Goal: Communication & Community: Answer question/provide support

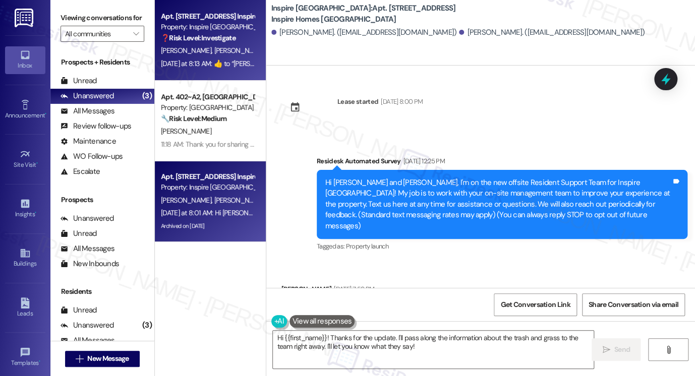
scroll to position [211, 0]
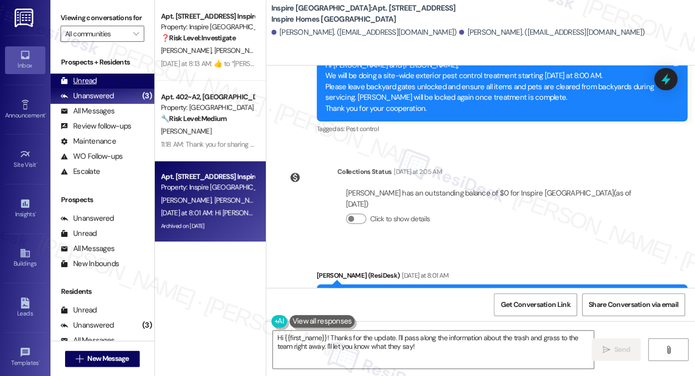
click at [89, 86] on div "Unread" at bounding box center [78, 81] width 36 height 11
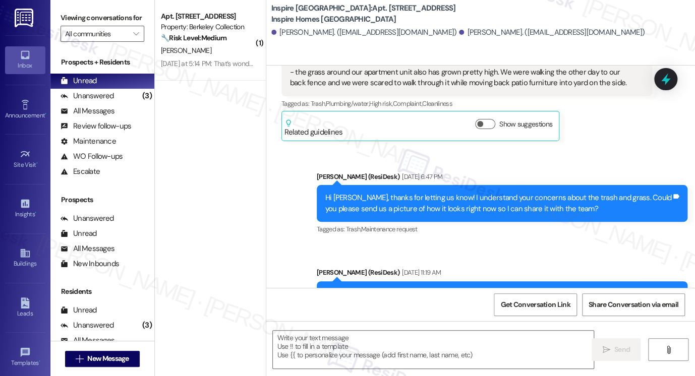
type textarea "Fetching suggested responses. Please feel free to read through the conversation…"
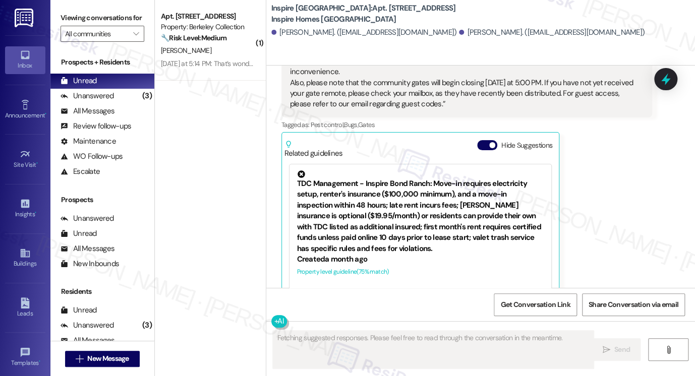
scroll to position [730, 0]
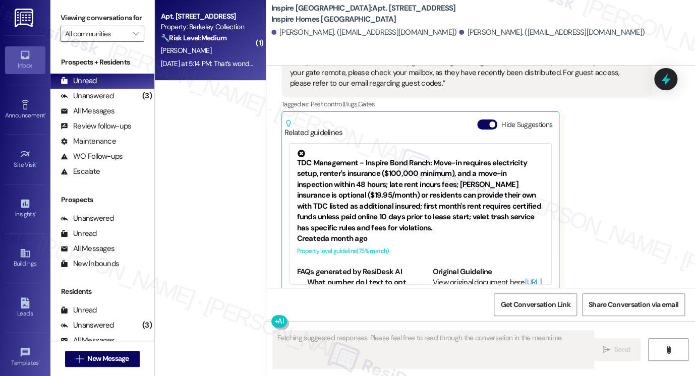
click at [200, 60] on div "Yesterday at 5:14 PM: That’s wonderful to hear! I’m glad you’re enjoying your a…" at bounding box center [342, 63] width 362 height 9
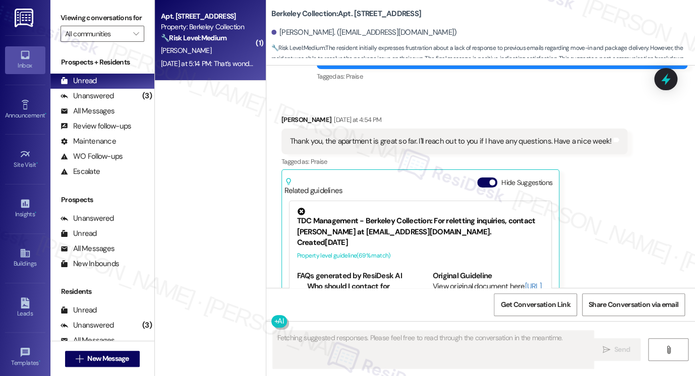
scroll to position [839, 0]
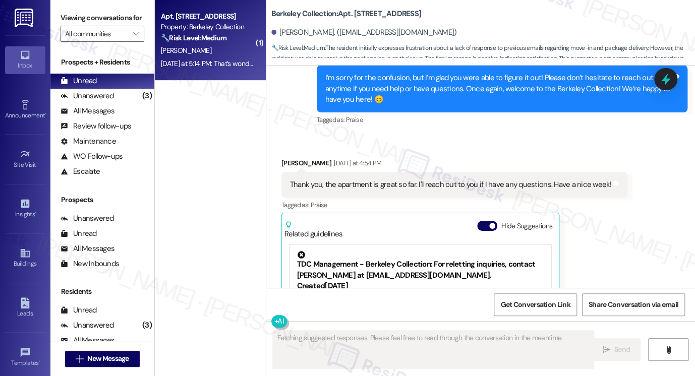
click at [345, 179] on div "Thank you, the apartment is great so far. I'll reach out to you if I have any q…" at bounding box center [451, 184] width 322 height 11
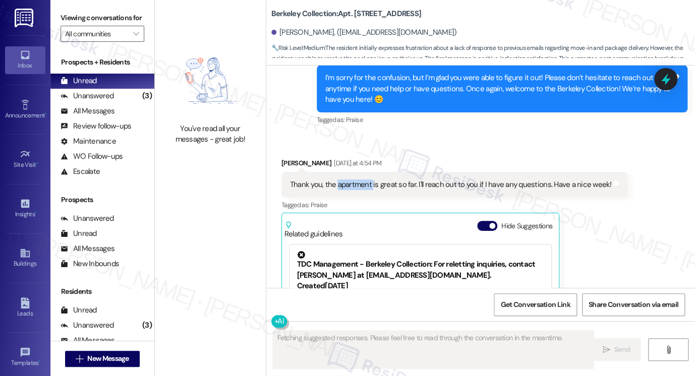
click at [345, 179] on div "Thank you, the apartment is great so far. I'll reach out to you if I have any q…" at bounding box center [451, 184] width 322 height 11
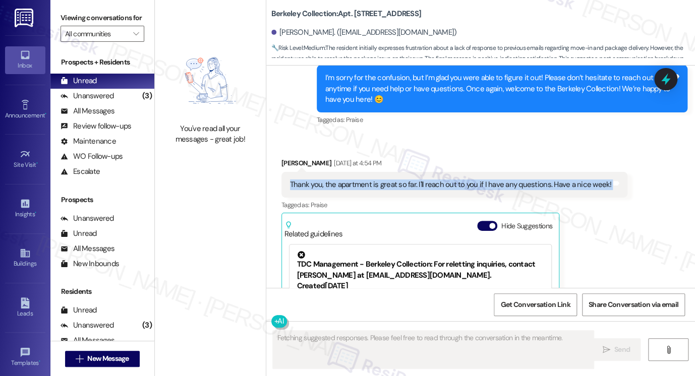
click at [345, 179] on div "Thank you, the apartment is great so far. I'll reach out to you if I have any q…" at bounding box center [451, 184] width 322 height 11
click at [511, 179] on div "Thank you, the apartment is great so far. I'll reach out to you if I have any q…" at bounding box center [451, 184] width 322 height 11
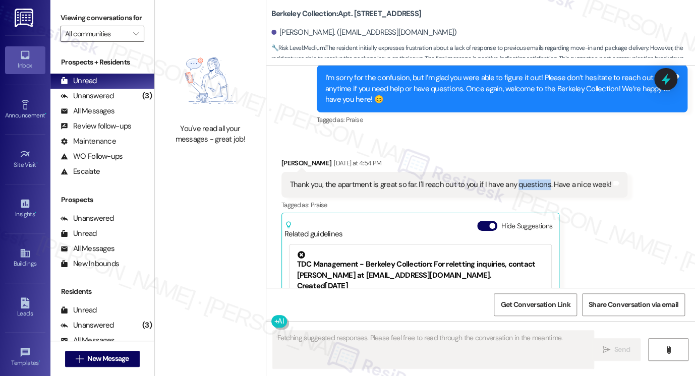
click at [511, 179] on div "Thank you, the apartment is great so far. I'll reach out to you if I have any q…" at bounding box center [451, 184] width 322 height 11
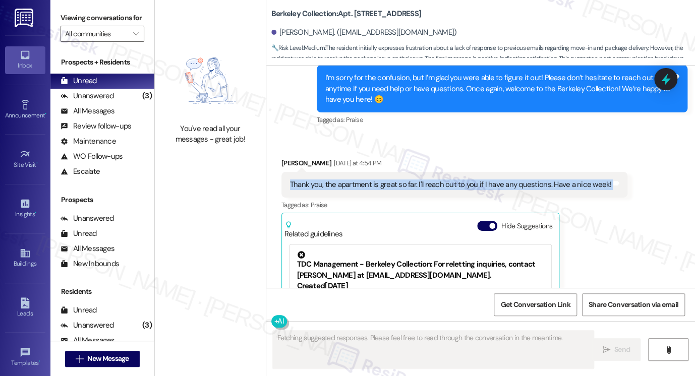
click at [511, 179] on div "Thank you, the apartment is great so far. I'll reach out to you if I have any q…" at bounding box center [451, 184] width 322 height 11
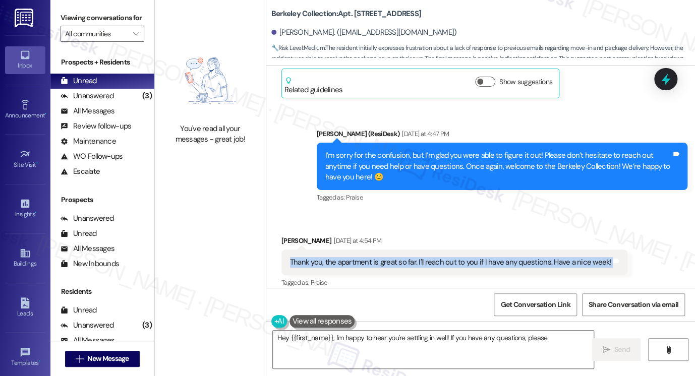
scroll to position [688, 0]
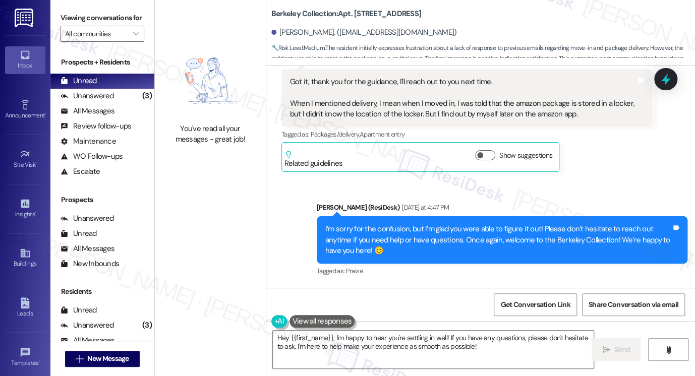
click at [354, 224] on div "I’m sorry for the confusion, but I’m glad you were able to figure it out! Pleas…" at bounding box center [498, 240] width 346 height 32
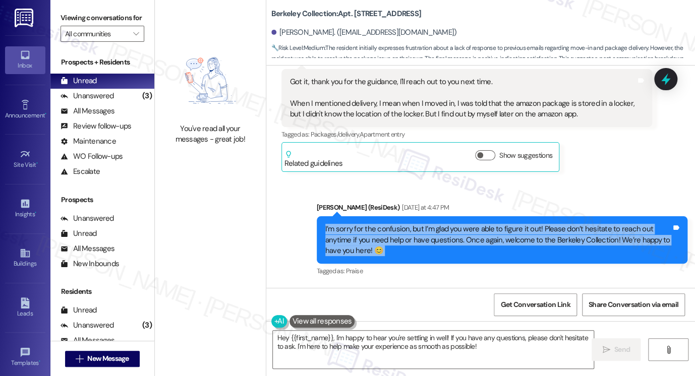
click at [354, 224] on div "I’m sorry for the confusion, but I’m glad you were able to figure it out! Pleas…" at bounding box center [498, 240] width 346 height 32
click at [499, 224] on div "I’m sorry for the confusion, but I’m glad you were able to figure it out! Pleas…" at bounding box center [498, 240] width 346 height 32
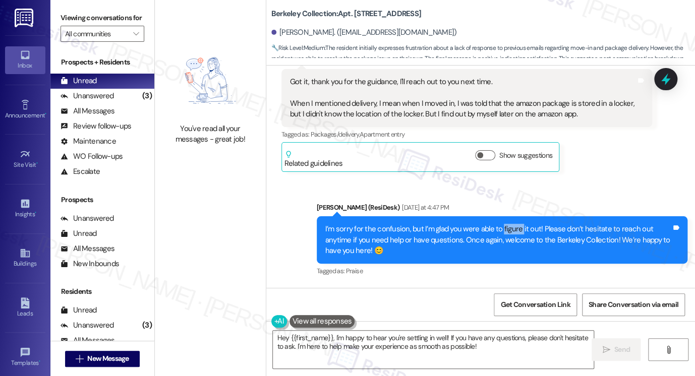
click at [499, 224] on div "I’m sorry for the confusion, but I’m glad you were able to figure it out! Pleas…" at bounding box center [498, 240] width 346 height 32
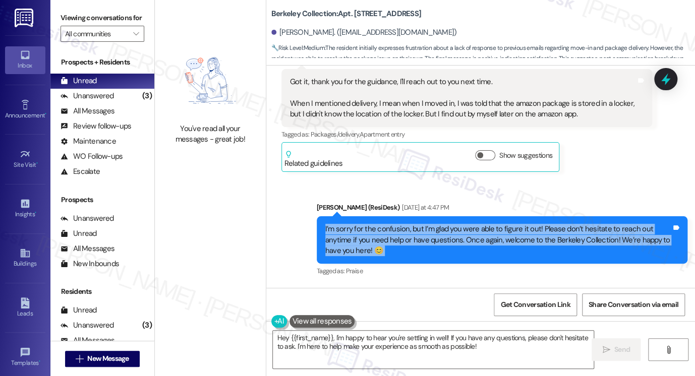
click at [499, 224] on div "I’m sorry for the confusion, but I’m glad you were able to figure it out! Pleas…" at bounding box center [498, 240] width 346 height 32
click at [383, 231] on div "I’m sorry for the confusion, but I’m glad you were able to figure it out! Pleas…" at bounding box center [498, 240] width 346 height 32
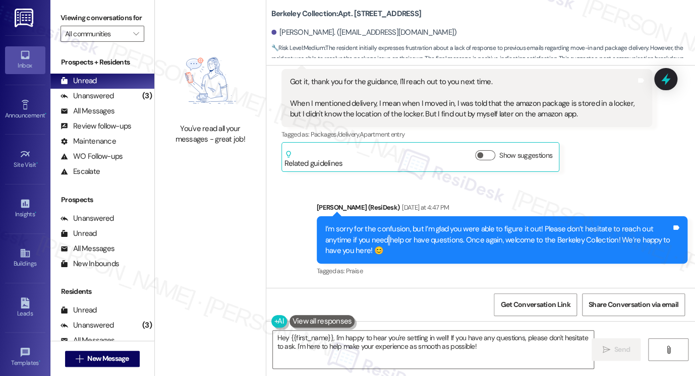
click at [383, 231] on div "I’m sorry for the confusion, but I’m glad you were able to figure it out! Pleas…" at bounding box center [498, 240] width 346 height 32
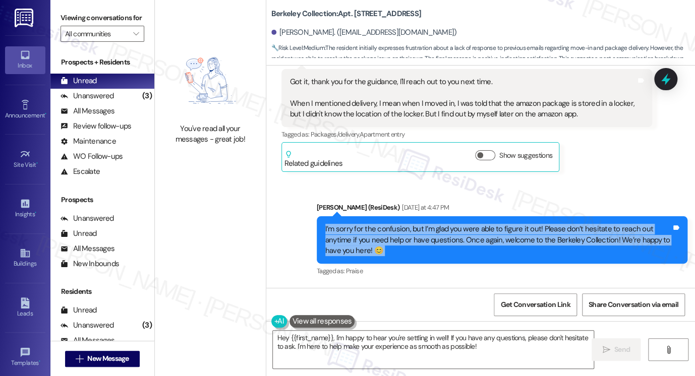
click at [383, 231] on div "I’m sorry for the confusion, but I’m glad you were able to figure it out! Pleas…" at bounding box center [498, 240] width 346 height 32
click at [387, 241] on div "I’m sorry for the confusion, but I’m glad you were able to figure it out! Pleas…" at bounding box center [498, 240] width 346 height 32
drag, startPoint x: 418, startPoint y: 236, endPoint x: 351, endPoint y: 220, distance: 69.5
click at [351, 224] on div "I’m sorry for the confusion, but I’m glad you were able to figure it out! Pleas…" at bounding box center [498, 240] width 346 height 32
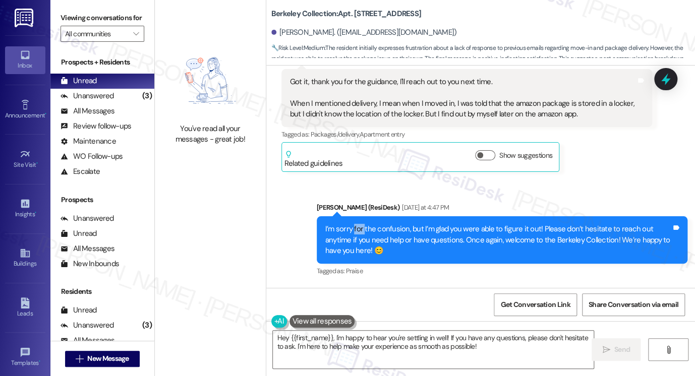
click at [351, 224] on div "I’m sorry for the confusion, but I’m glad you were able to figure it out! Pleas…" at bounding box center [498, 240] width 346 height 32
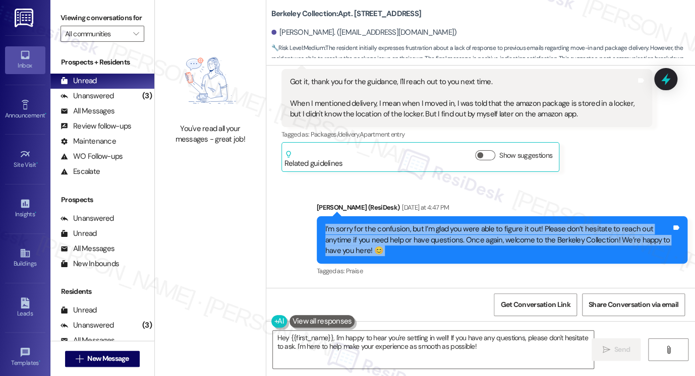
click at [351, 224] on div "I’m sorry for the confusion, but I’m glad you were able to figure it out! Pleas…" at bounding box center [498, 240] width 346 height 32
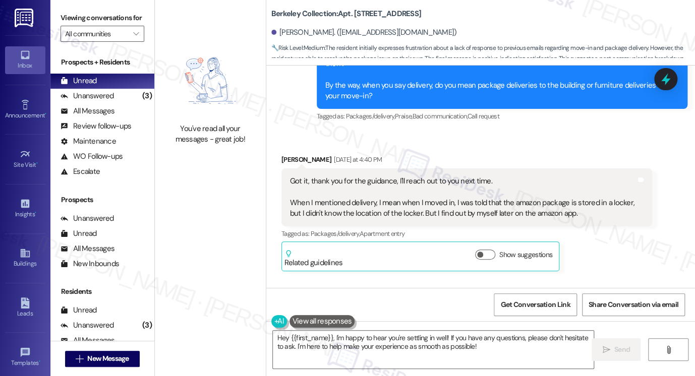
scroll to position [587, 0]
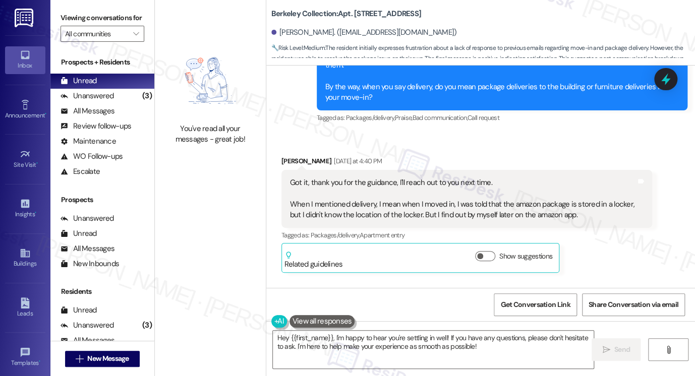
click at [301, 170] on div "Got it, thank you for the guidance, I'll reach out to you next time. When I men…" at bounding box center [466, 199] width 371 height 58
click at [319, 177] on div "Got it, thank you for the guidance, I'll reach out to you next time. When I men…" at bounding box center [463, 198] width 346 height 43
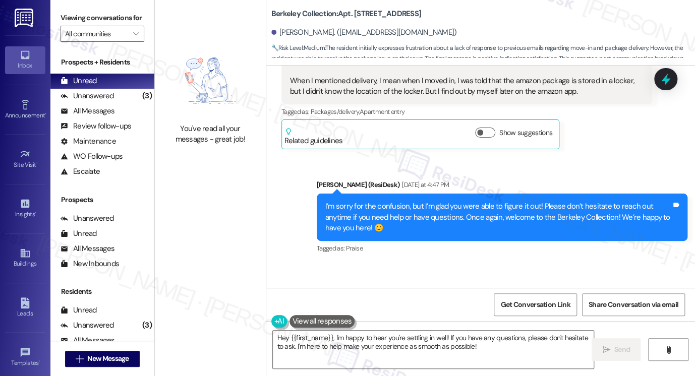
scroll to position [839, 0]
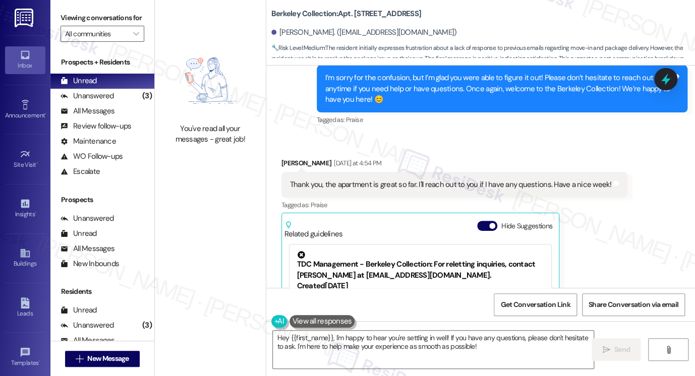
click at [335, 179] on div "Thank you, the apartment is great so far. I'll reach out to you if I have any q…" at bounding box center [451, 184] width 322 height 11
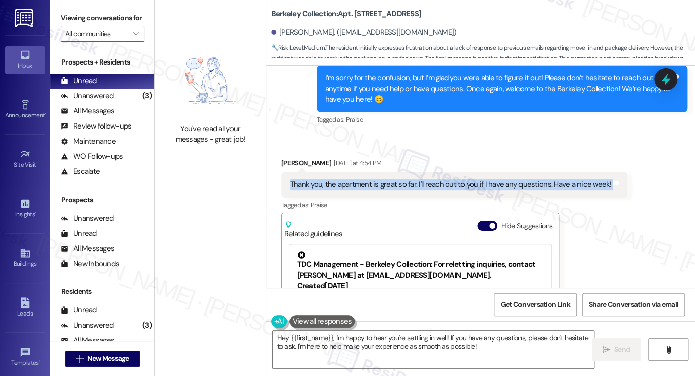
click at [335, 179] on div "Thank you, the apartment is great so far. I'll reach out to you if I have any q…" at bounding box center [451, 184] width 322 height 11
click at [490, 223] on span "button" at bounding box center [492, 226] width 6 height 6
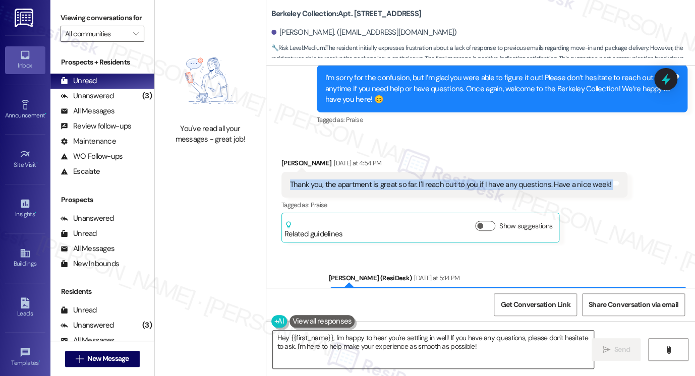
click at [349, 335] on textarea "Hey {{first_name}}, I'm happy to hear you're settling in well! If you have any …" at bounding box center [433, 350] width 321 height 38
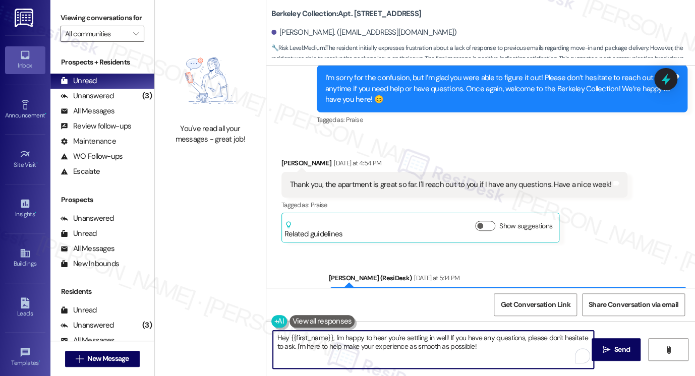
click at [349, 335] on textarea "Hey {{first_name}}, I'm happy to hear you're settling in well! If you have any …" at bounding box center [433, 350] width 321 height 38
click at [348, 337] on textarea "Hey {{first_name}}, I'm happy to hear you're settling in well! If you have any …" at bounding box center [433, 350] width 321 height 38
drag, startPoint x: 332, startPoint y: 336, endPoint x: 254, endPoint y: 329, distance: 78.5
click at [255, 330] on div "You've read all your messages - great job! Berkeley Collection: Apt. 207, 1 Ste…" at bounding box center [425, 188] width 540 height 376
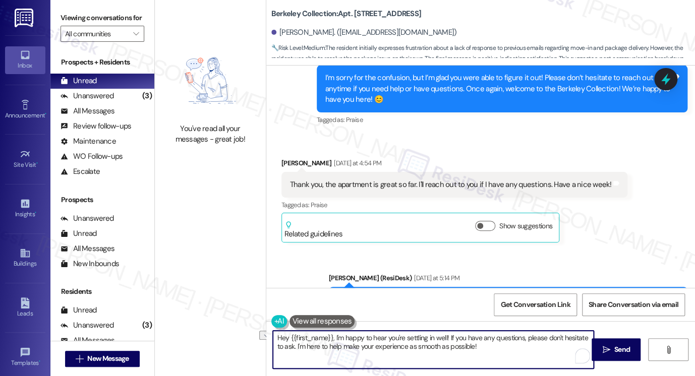
click at [291, 150] on div "Received via SMS Chencheng Hou Yesterday at 4:54 PM Thank you, the apartment is…" at bounding box center [454, 200] width 361 height 100
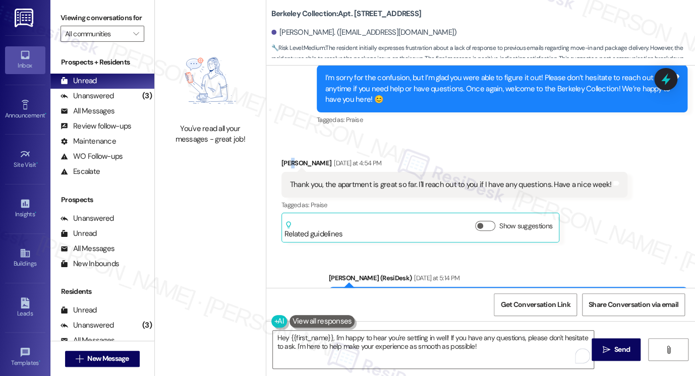
click at [290, 158] on div "Chencheng Hou Yesterday at 4:54 PM" at bounding box center [454, 165] width 346 height 14
click at [330, 179] on div "Thank you, the apartment is great so far. I'll reach out to you if I have any q…" at bounding box center [451, 184] width 322 height 11
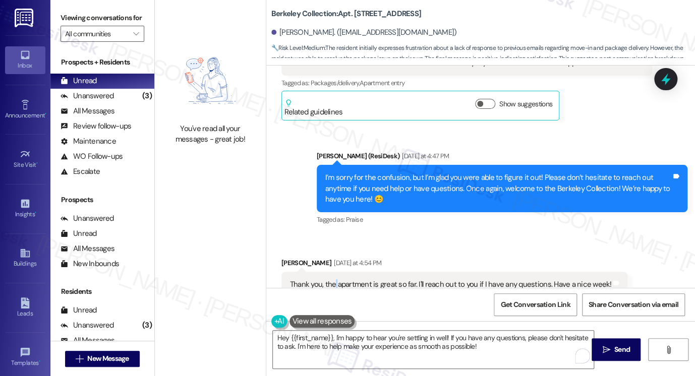
scroll to position [738, 0]
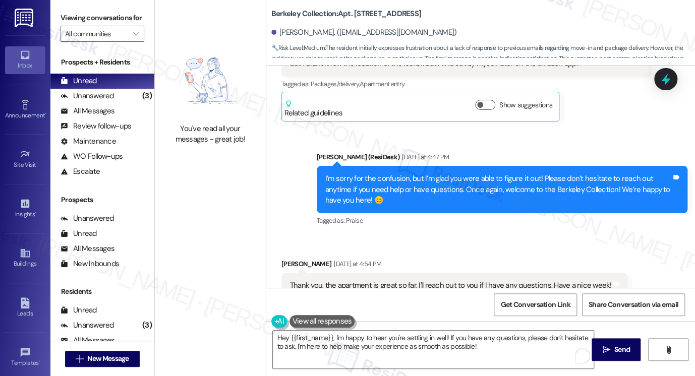
click at [394, 280] on div "Thank you, the apartment is great so far. I'll reach out to you if I have any q…" at bounding box center [451, 285] width 322 height 11
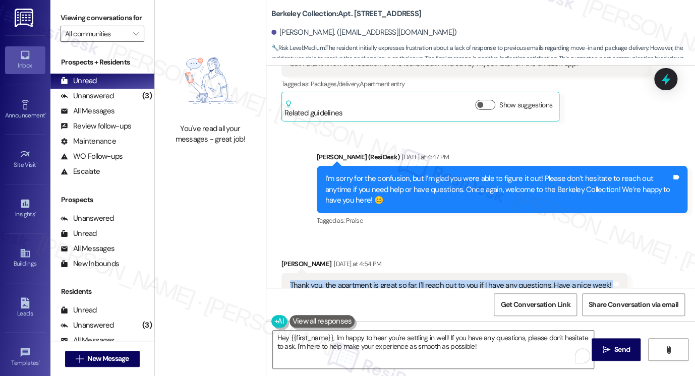
click at [394, 280] on div "Thank you, the apartment is great so far. I'll reach out to you if I have any q…" at bounding box center [451, 285] width 322 height 11
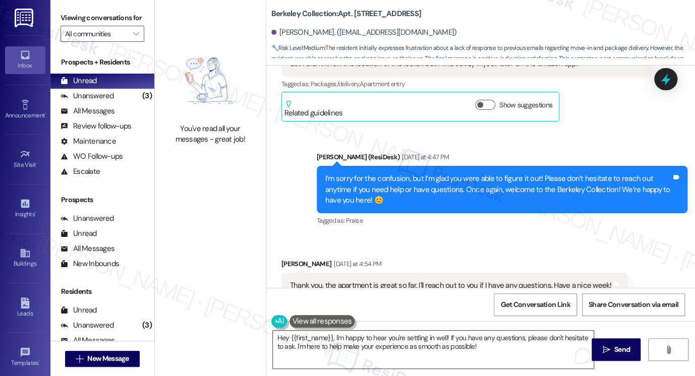
click at [331, 338] on textarea "Hey {{first_name}}, I'm happy to hear you're settling in well! If you have any …" at bounding box center [433, 350] width 321 height 38
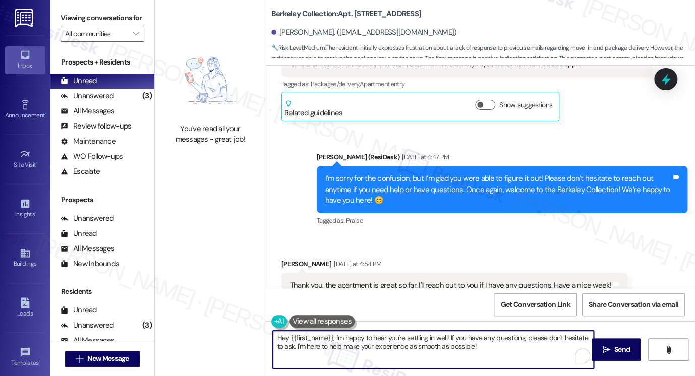
click at [273, 338] on textarea "Hey {{first_name}}, I'm happy to hear you're settling in well! If you have any …" at bounding box center [433, 350] width 321 height 38
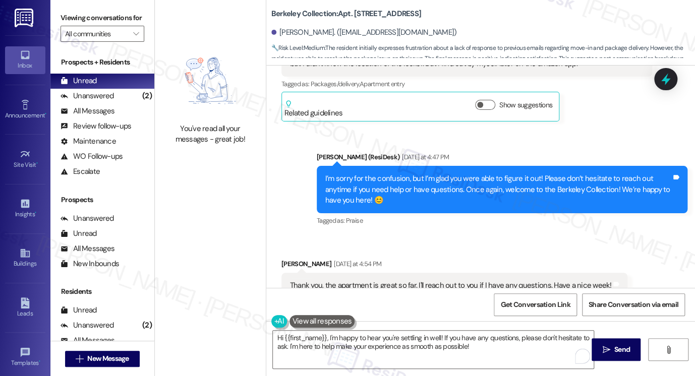
click at [354, 191] on div "I’m sorry for the confusion, but I’m glad you were able to figure it out! Pleas…" at bounding box center [498, 189] width 346 height 32
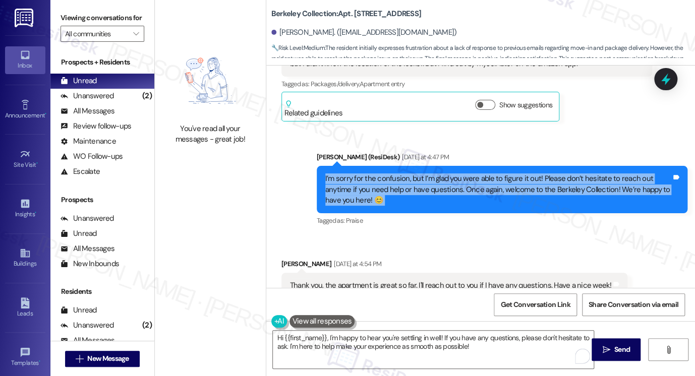
click at [354, 191] on div "I’m sorry for the confusion, but I’m glad you were able to figure it out! Pleas…" at bounding box center [498, 189] width 346 height 32
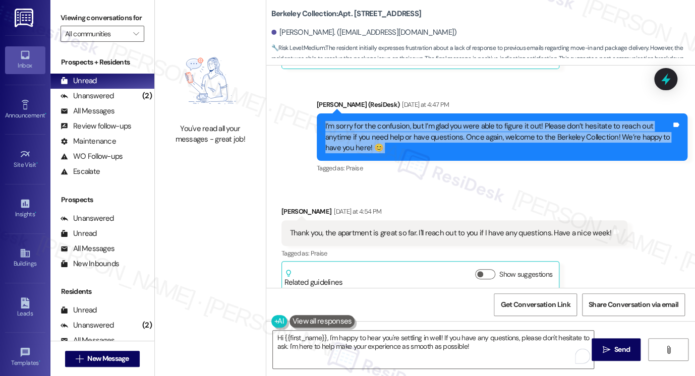
scroll to position [839, 0]
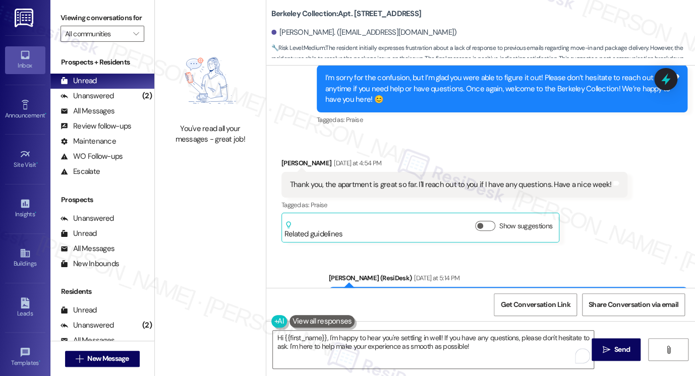
click at [287, 158] on div "Chencheng Hou Yesterday at 4:54 PM" at bounding box center [454, 165] width 346 height 14
copy div "Chencheng"
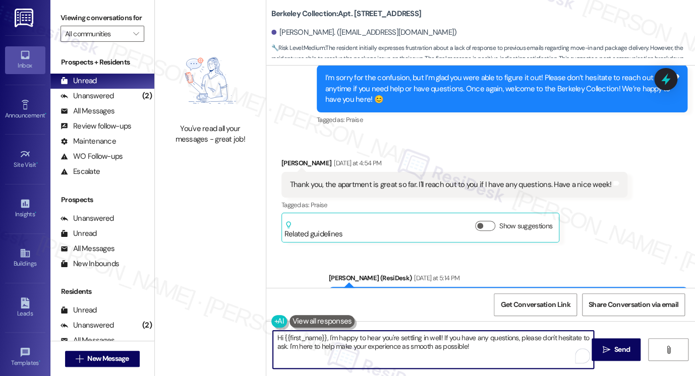
drag, startPoint x: 280, startPoint y: 337, endPoint x: 317, endPoint y: 328, distance: 37.4
click at [317, 330] on div "Hi {{first_name}}, I'm happy to hear you're settling in well! If you have any q…" at bounding box center [428, 349] width 322 height 39
click at [383, 337] on textarea "Hi {{first_name}}, I'm happy to hear you're settling in well! If you have any q…" at bounding box center [433, 350] width 321 height 38
click at [383, 338] on textarea "Hi {{first_name}}, I'm happy to hear you're settling in well! If you have any q…" at bounding box center [433, 350] width 321 height 38
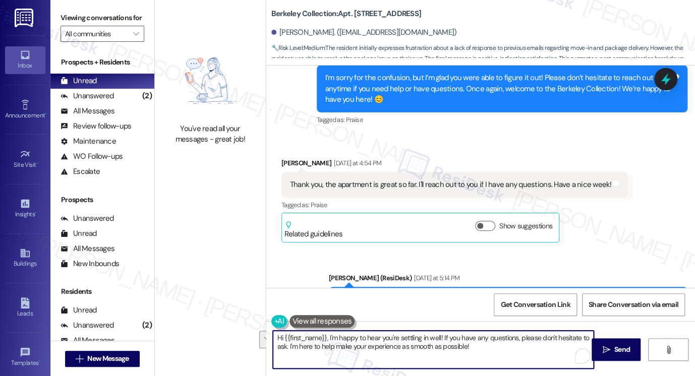
click at [494, 345] on textarea "Hi {{first_name}}, I'm happy to hear you're settling in well! If you have any q…" at bounding box center [433, 350] width 321 height 38
drag, startPoint x: 478, startPoint y: 351, endPoint x: 286, endPoint y: 340, distance: 191.9
click at [286, 340] on textarea "Hi {{first_name}}, I'm happy to hear you're settling in well! If you have any q…" at bounding box center [433, 350] width 321 height 38
click at [475, 179] on div "Thank you, the apartment is great so far. I'll reach out to you if I have any q…" at bounding box center [451, 184] width 322 height 11
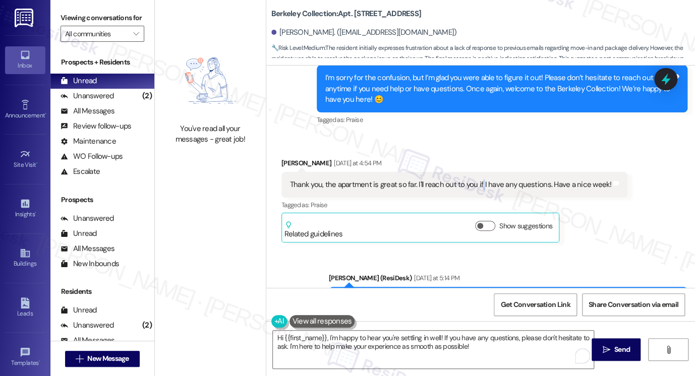
click at [475, 179] on div "Thank you, the apartment is great so far. I'll reach out to you if I have any q…" at bounding box center [451, 184] width 322 height 11
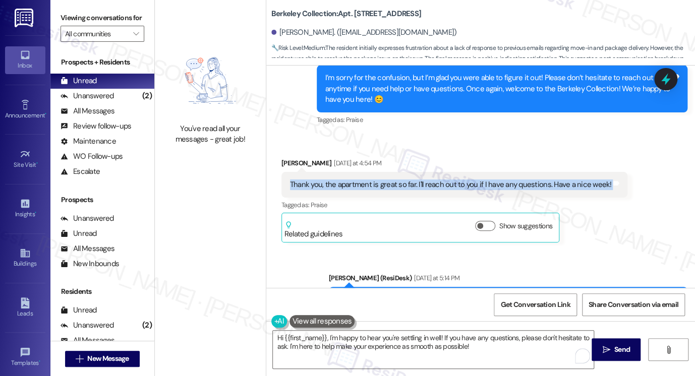
click at [475, 179] on div "Thank you, the apartment is great so far. I'll reach out to you if I have any q…" at bounding box center [451, 184] width 322 height 11
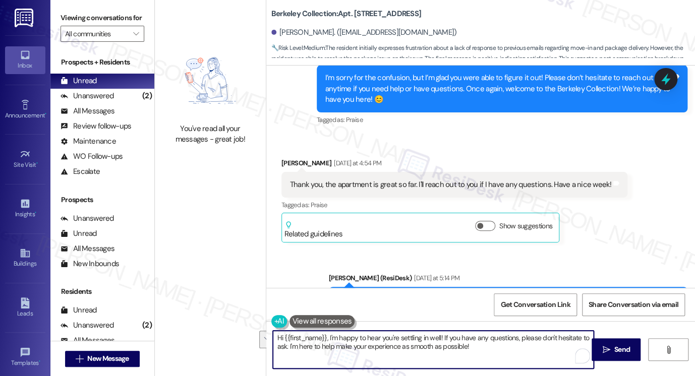
drag, startPoint x: 485, startPoint y: 348, endPoint x: 440, endPoint y: 334, distance: 47.9
click at [440, 335] on textarea "Hi {{first_name}}, I'm happy to hear you're settling in well! If you have any q…" at bounding box center [433, 350] width 321 height 38
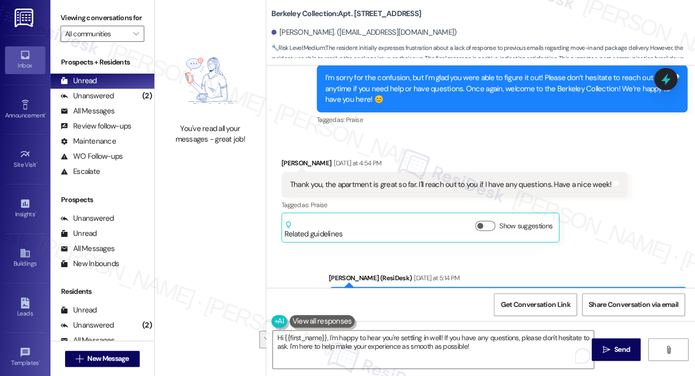
click at [417, 179] on div "Thank you, the apartment is great so far. I'll reach out to you if I have any q…" at bounding box center [451, 184] width 322 height 11
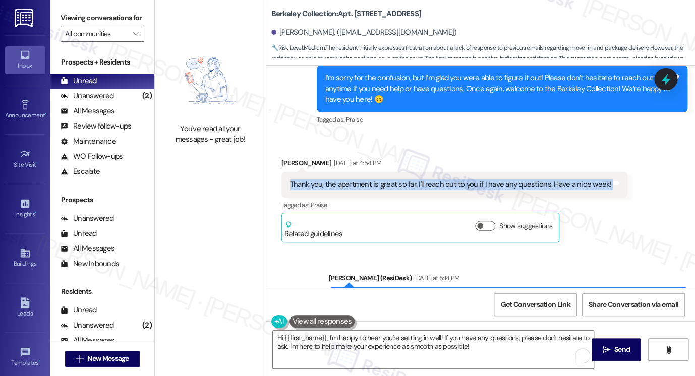
click at [417, 179] on div "Thank you, the apartment is great so far. I'll reach out to you if I have any q…" at bounding box center [451, 184] width 322 height 11
copy div "Thank you, the apartment is great so far. I'll reach out to you if I have any q…"
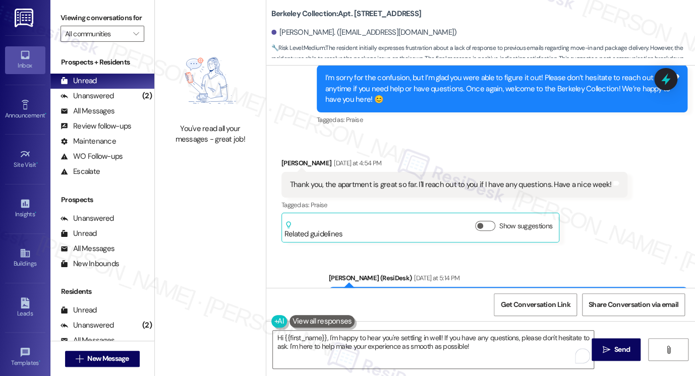
click at [58, 28] on div "Viewing conversations for All communities " at bounding box center [102, 26] width 104 height 52
drag, startPoint x: 57, startPoint y: 16, endPoint x: 63, endPoint y: 20, distance: 7.6
click at [57, 16] on div "Viewing conversations for All communities " at bounding box center [102, 26] width 104 height 52
click at [339, 334] on textarea "Hi {{first_name}}, I'm happy to hear you're settling in well! If you have any q…" at bounding box center [433, 350] width 321 height 38
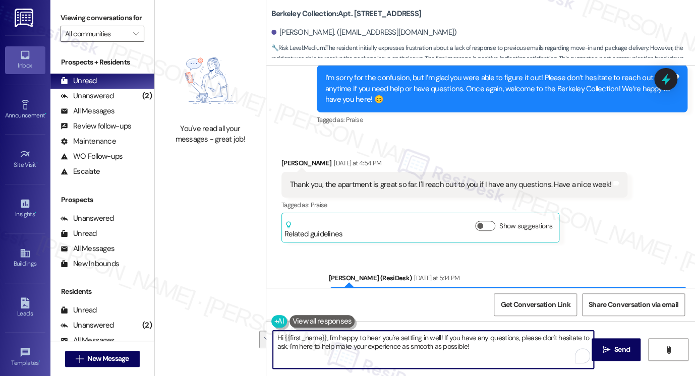
paste textarea "That’s wonderful to hear, {{first_name}}! I’m so glad you’re enjoying your apar…"
type textarea "That’s wonderful to hear, {{first_name}}! I’m so glad you’re enjoying your apar…"
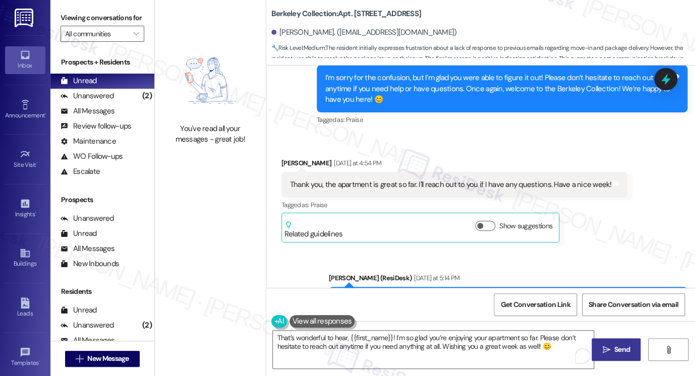
click at [624, 345] on span "Send" at bounding box center [622, 349] width 16 height 11
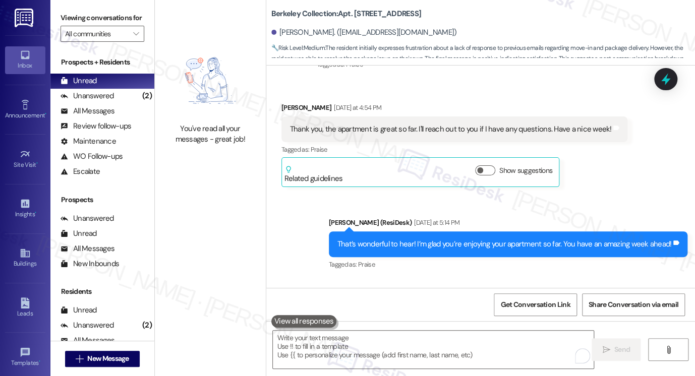
scroll to position [956, 0]
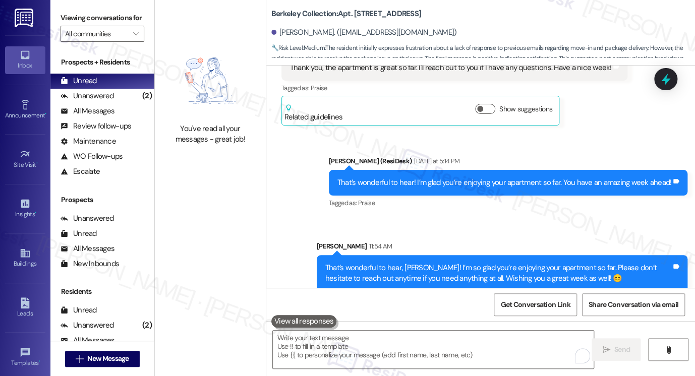
click at [502, 263] on div "That’s wonderful to hear, Chencheng! I’m so glad you’re enjoying your apartment…" at bounding box center [498, 274] width 346 height 22
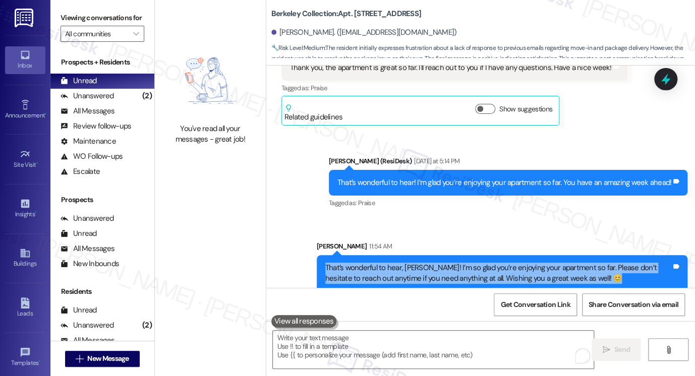
click at [502, 263] on div "That’s wonderful to hear, Chencheng! I’m so glad you’re enjoying your apartment…" at bounding box center [498, 274] width 346 height 22
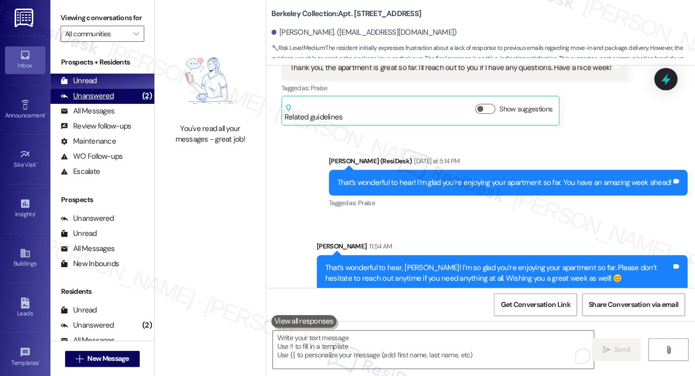
click at [123, 104] on div "Unanswered (2)" at bounding box center [102, 96] width 104 height 15
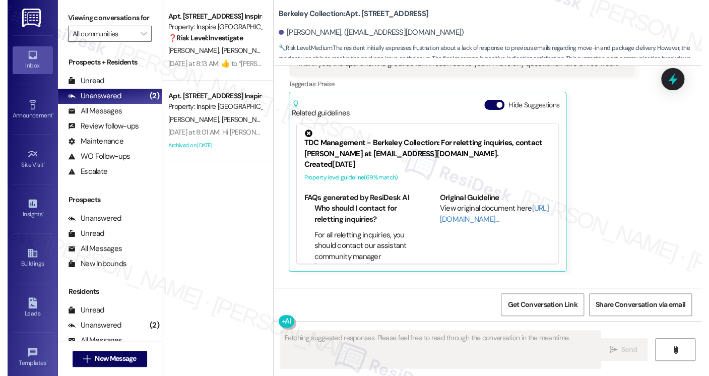
scroll to position [1121, 0]
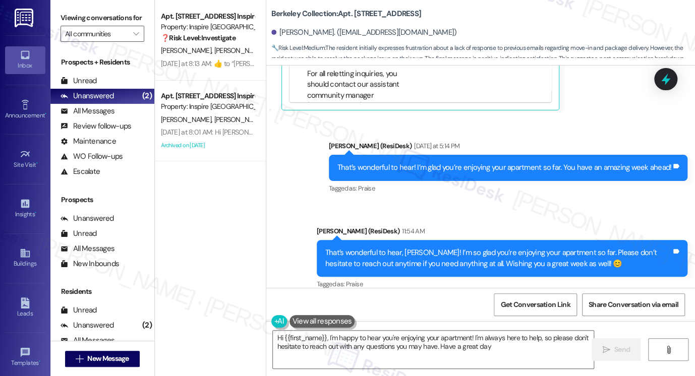
type textarea "Hi {{first_name}}, I'm happy to hear you're enjoying your apartment! I'm always…"
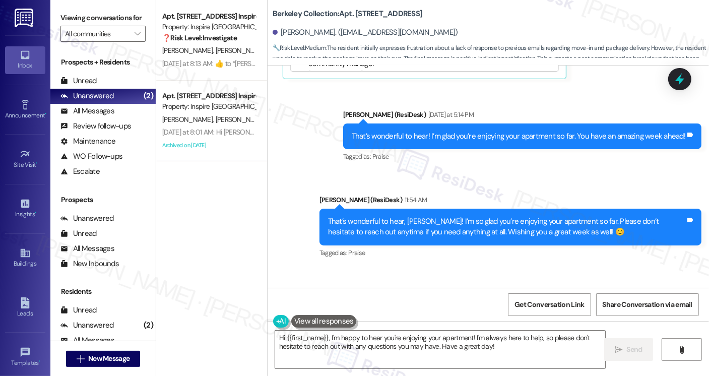
scroll to position [1181, 0]
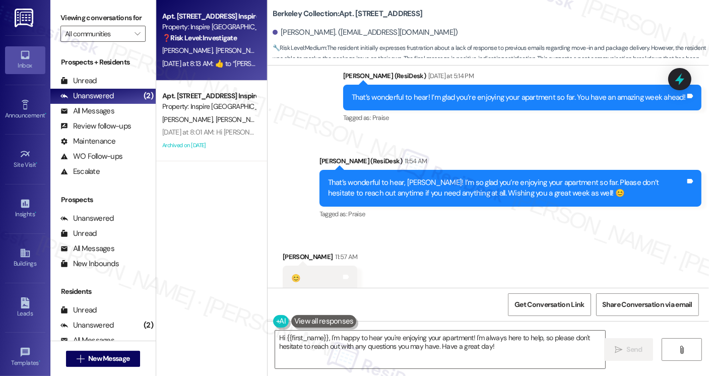
click at [230, 55] on div "R. Larmouth D. Deadmon G. Chea" at bounding box center [208, 50] width 95 height 13
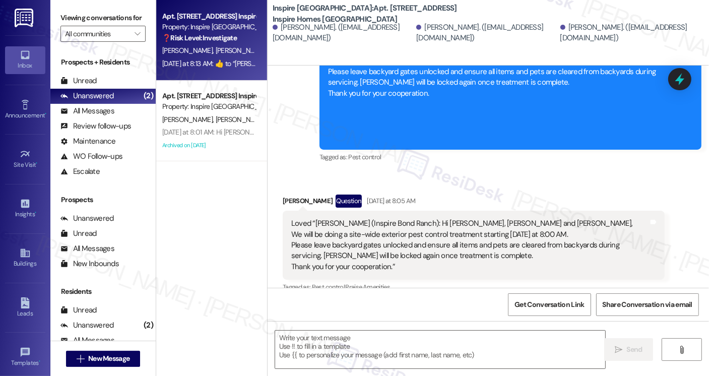
type textarea "Fetching suggested responses. Please feel free to read through the conversation…"
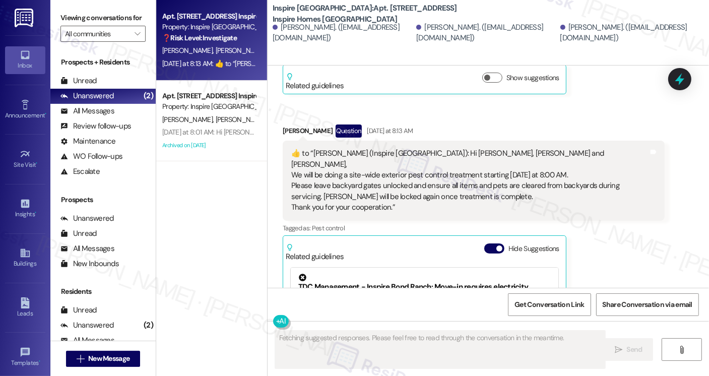
scroll to position [964, 0]
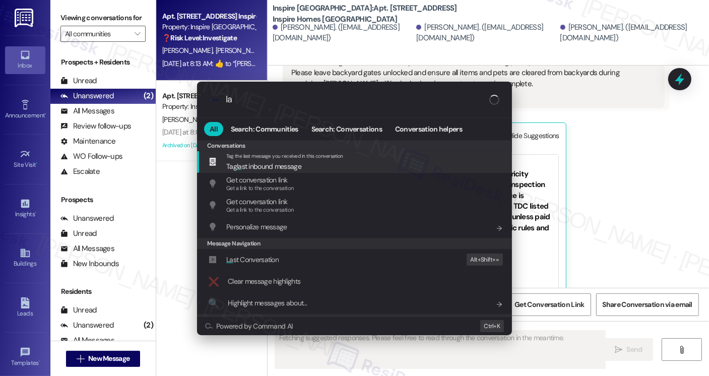
type input "l"
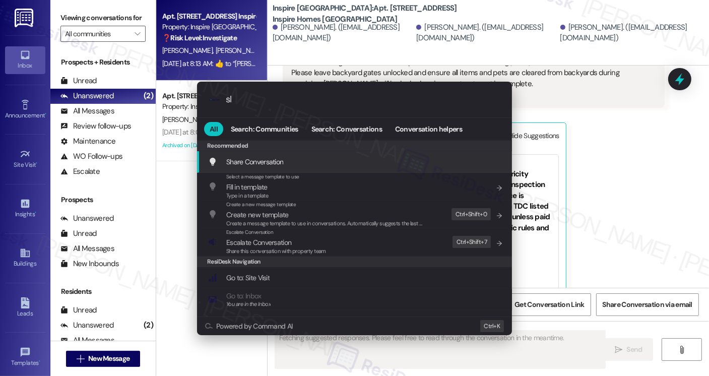
type input "sla"
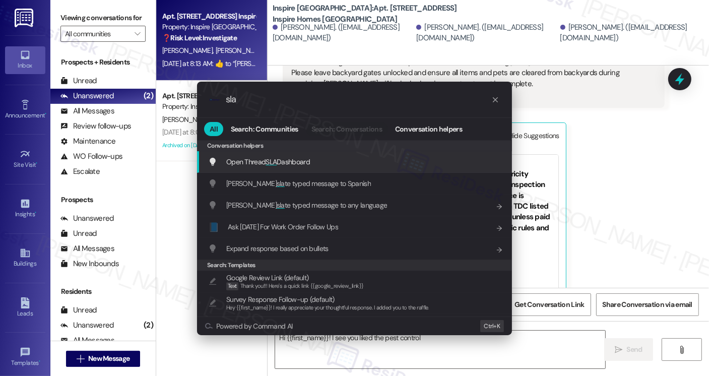
type textarea "Hi {{first_name}}! I see you liked the pest control update"
type input "sla"
click at [374, 158] on div "Open Thread SLA Dashboard Add shortcut" at bounding box center [355, 161] width 295 height 11
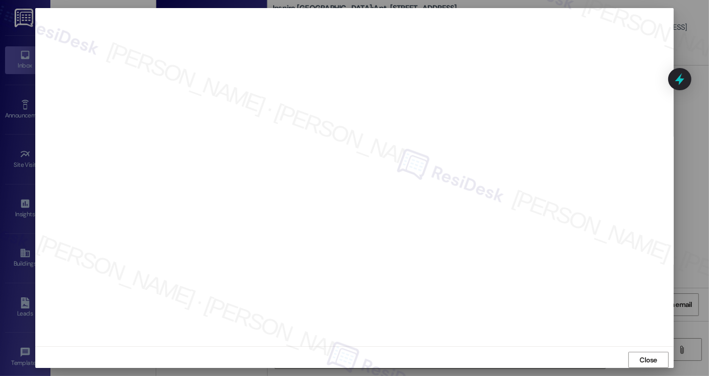
type textarea "Hi {{first_name}}! I see you liked the pest control update. Welcome to Inspire …"
click at [652, 361] on span "Close" at bounding box center [649, 360] width 18 height 11
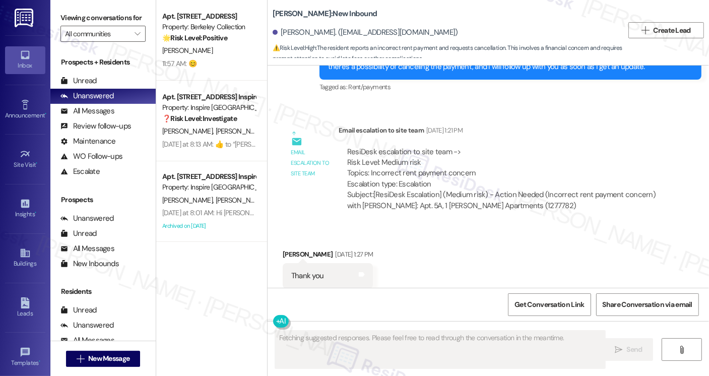
scroll to position [3496, 0]
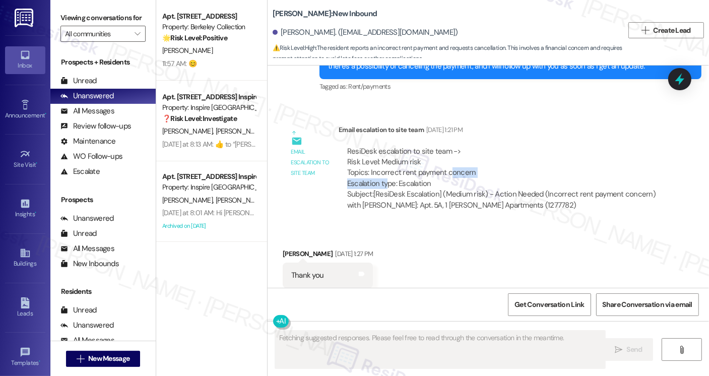
drag, startPoint x: 381, startPoint y: 158, endPoint x: 445, endPoint y: 153, distance: 64.2
click at [445, 153] on div "ResiDesk escalation to site team -> Risk Level: Medium risk Topics: Incorrect r…" at bounding box center [501, 167] width 309 height 43
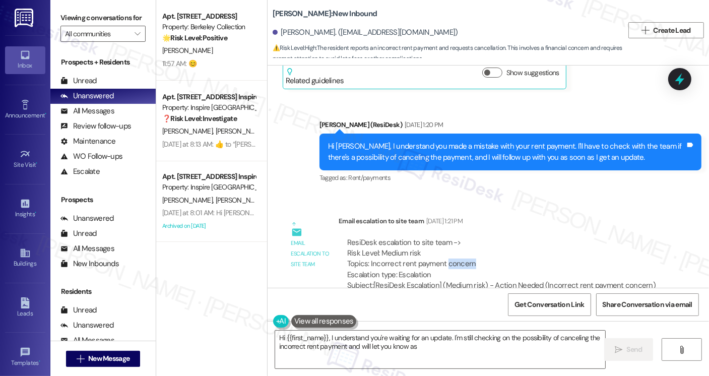
scroll to position [3345, 0]
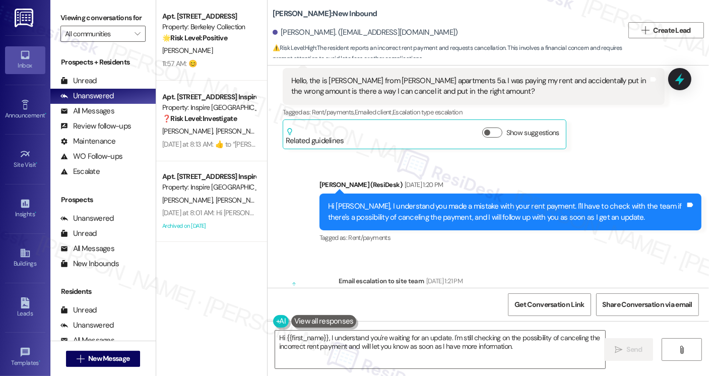
click at [418, 201] on div "Hi Hailey, I understand you made a mistake with your rent payment. I'll have to…" at bounding box center [506, 212] width 357 height 22
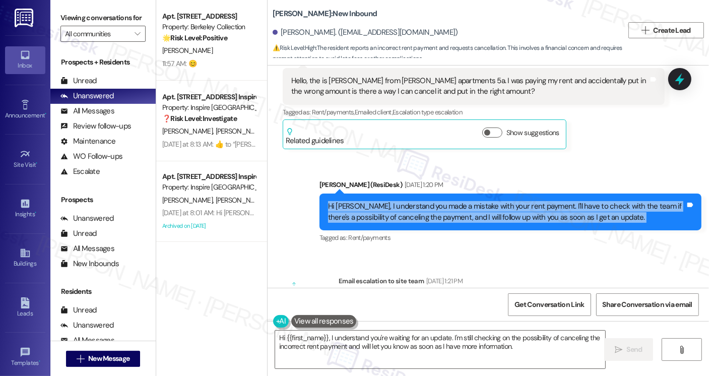
click at [418, 201] on div "Hi Hailey, I understand you made a mistake with your rent payment. I'll have to…" at bounding box center [506, 212] width 357 height 22
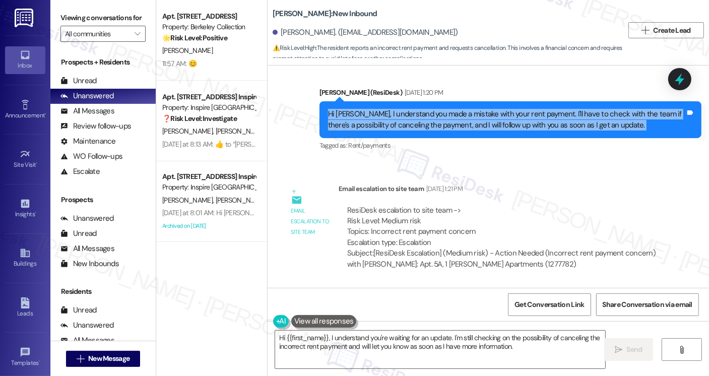
scroll to position [3496, 0]
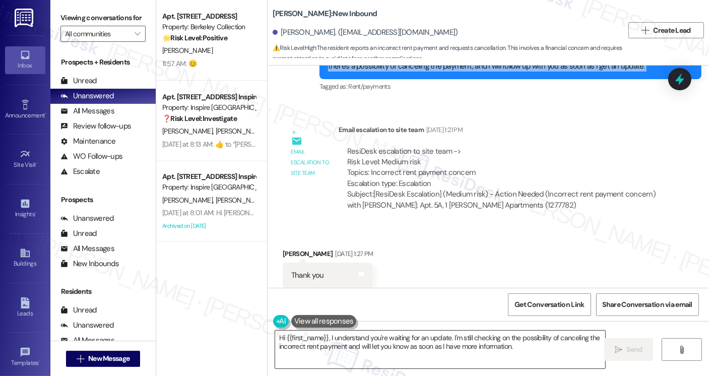
click at [505, 338] on textarea "Hi {{first_name}}, I understand you're waiting for an update. I'm still checkin…" at bounding box center [440, 350] width 330 height 38
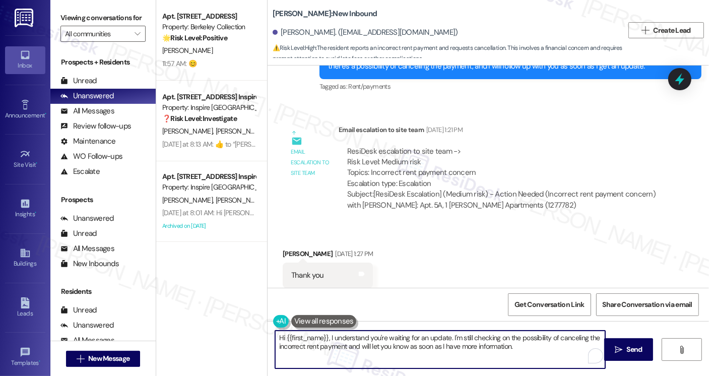
click at [505, 338] on textarea "Hi {{first_name}}, I understand you're waiting for an update. I'm still checkin…" at bounding box center [440, 350] width 330 height 38
click at [442, 335] on textarea "Hi {{first_name}}, I understand you're waiting for an update. I'm still checkin…" at bounding box center [440, 350] width 330 height 38
drag, startPoint x: 529, startPoint y: 346, endPoint x: 347, endPoint y: 337, distance: 182.7
click at [347, 337] on textarea "Hi {{first_name}}, I understand you're waiting for an update. I'm still checkin…" at bounding box center [440, 350] width 330 height 38
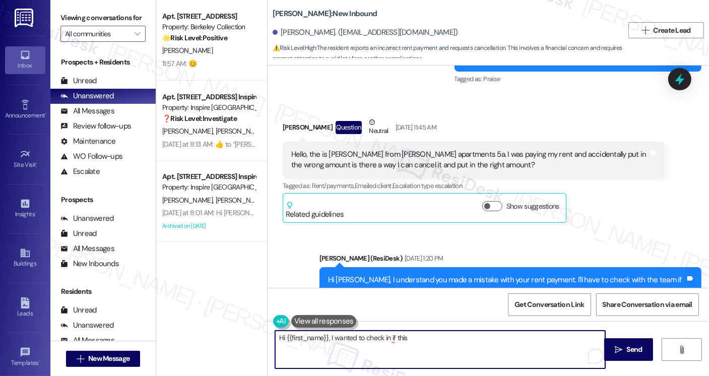
scroll to position [3194, 0]
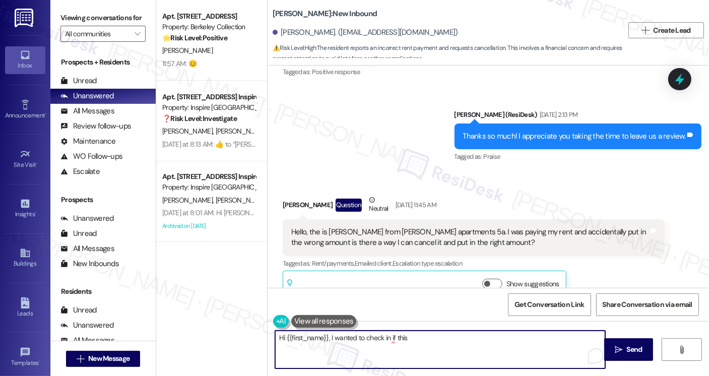
click at [410, 334] on textarea "Hi {{first_name}}, I wanted to check in if this" at bounding box center [440, 350] width 330 height 38
click at [417, 227] on div "Hello, the is Hailey from baker apartments 5a. I was paying my rent and acciden…" at bounding box center [469, 238] width 357 height 22
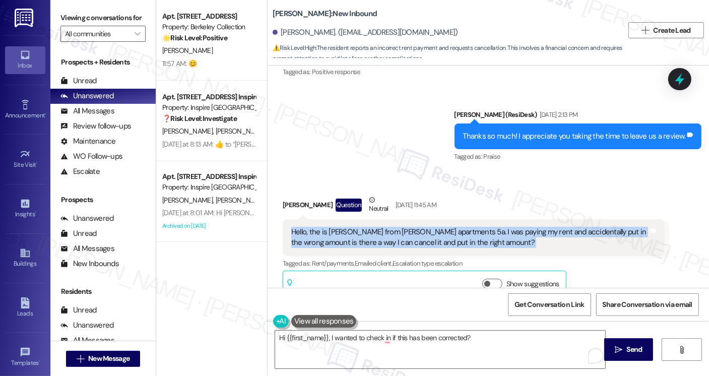
click at [417, 227] on div "Hello, the is Hailey from baker apartments 5a. I was paying my rent and acciden…" at bounding box center [469, 238] width 357 height 22
copy div "Hello, the is Hailey from baker apartments 5a. I was paying my rent and acciden…"
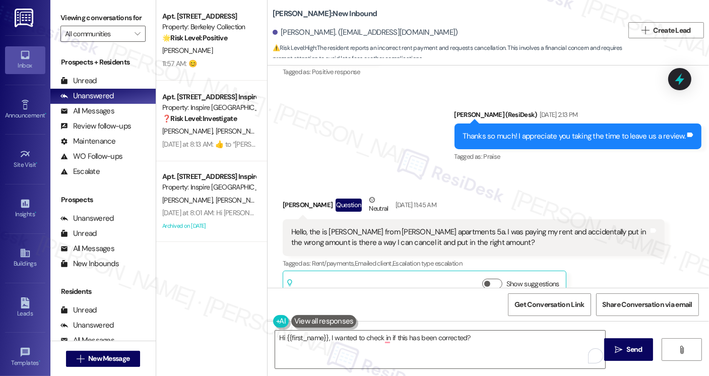
click at [63, 20] on label "Viewing conversations for" at bounding box center [102, 18] width 85 height 16
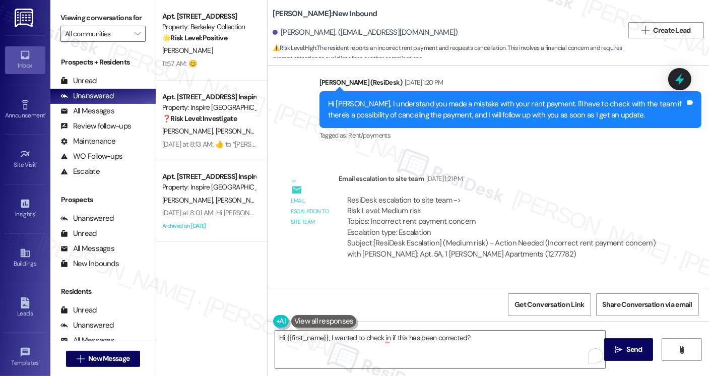
scroll to position [3496, 0]
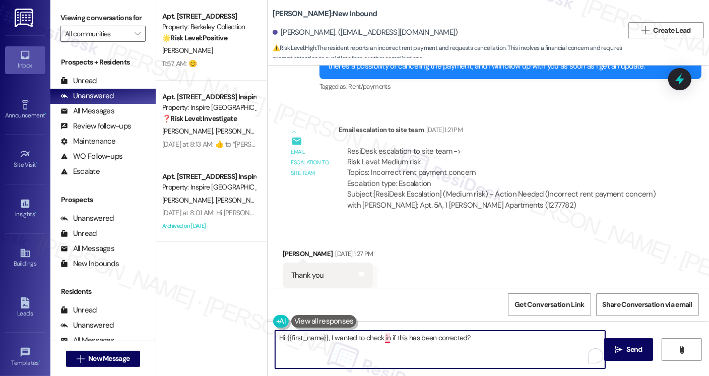
click at [381, 335] on textarea "Hi {{first_name}}, I wanted to check in if this has been corrected?" at bounding box center [440, 350] width 330 height 38
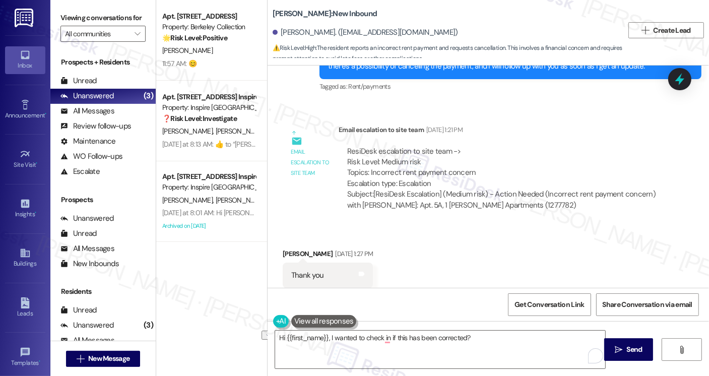
click at [56, 12] on div "Viewing conversations for All communities " at bounding box center [102, 26] width 105 height 52
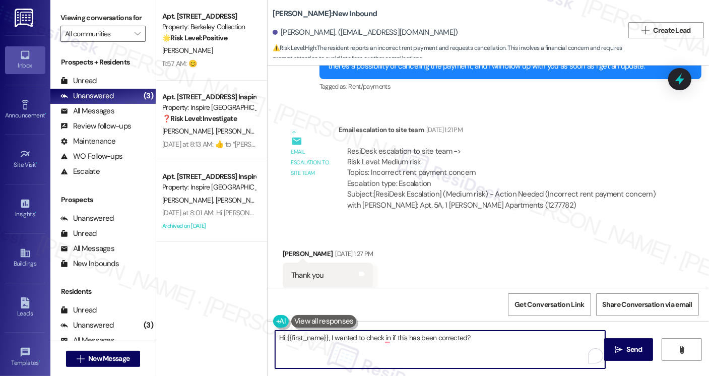
click at [358, 338] on textarea "Hi {{first_name}}, I wanted to check in if this has been corrected?" at bounding box center [440, 350] width 330 height 38
paste textarea "Hailey, I just wanted to check back with you — were you able to get the payment…"
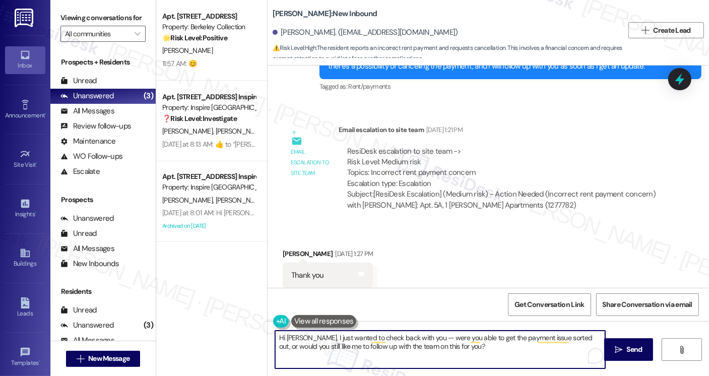
drag, startPoint x: 413, startPoint y: 336, endPoint x: 406, endPoint y: 336, distance: 7.1
click at [406, 336] on textarea "Hi Hailey, I just wanted to check back with you — were you able to get the paym…" at bounding box center [440, 350] width 330 height 38
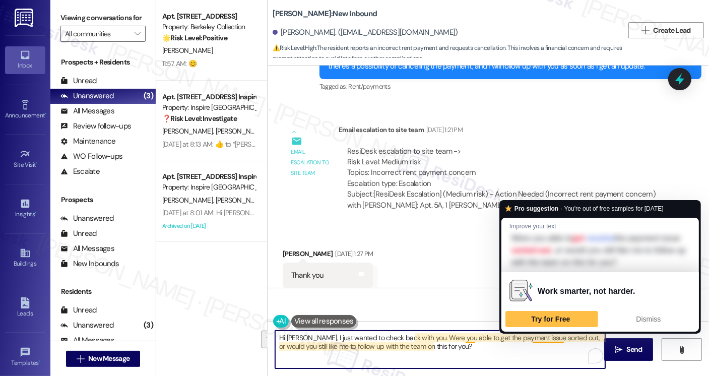
drag, startPoint x: 437, startPoint y: 349, endPoint x: 558, endPoint y: 336, distance: 122.3
click at [558, 336] on textarea "Hi Hailey, I just wanted to check back with you. Were you able to get the payme…" at bounding box center [440, 350] width 330 height 38
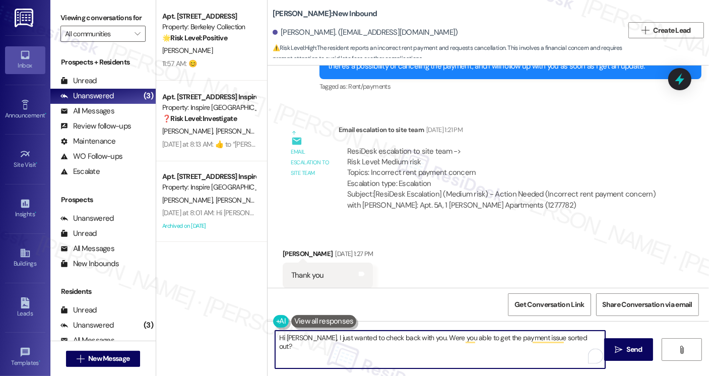
type textarea "Hi Hailey, I just wanted to check back with you. Were you able to get the payme…"
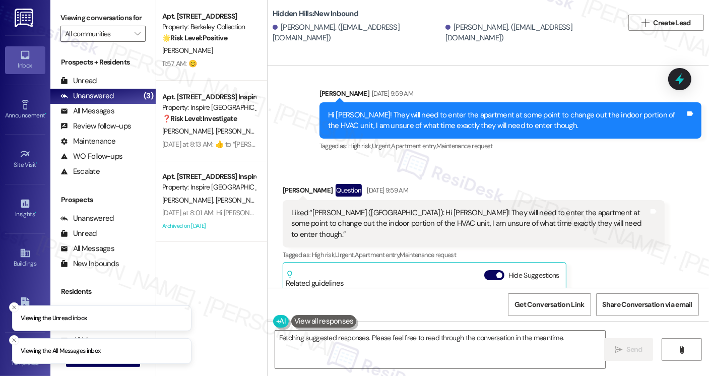
scroll to position [9067, 0]
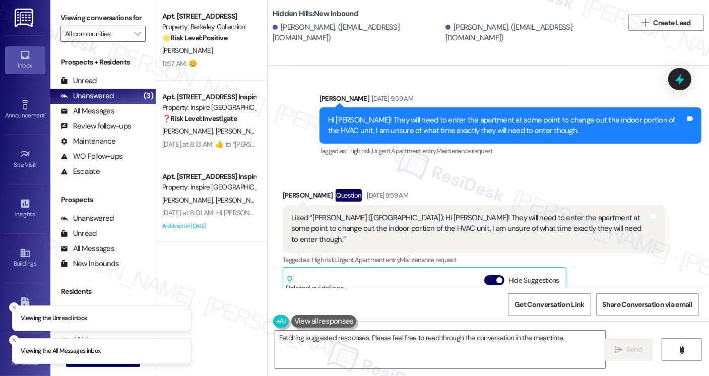
click at [378, 213] on div "Liked “[PERSON_NAME] ([GEOGRAPHIC_DATA]): Hi [PERSON_NAME]! They will need to e…" at bounding box center [469, 229] width 357 height 32
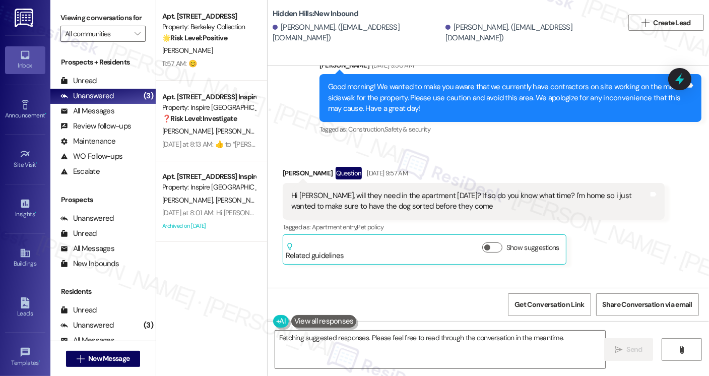
click at [349, 191] on div "Hi [PERSON_NAME], will they need in the apartment [DATE]? If so do you know wha…" at bounding box center [469, 202] width 357 height 22
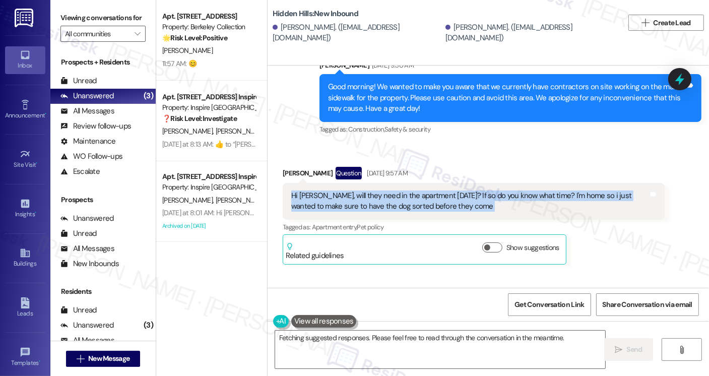
click at [349, 191] on div "Hi [PERSON_NAME], will they need in the apartment [DATE]? If so do you know wha…" at bounding box center [469, 202] width 357 height 22
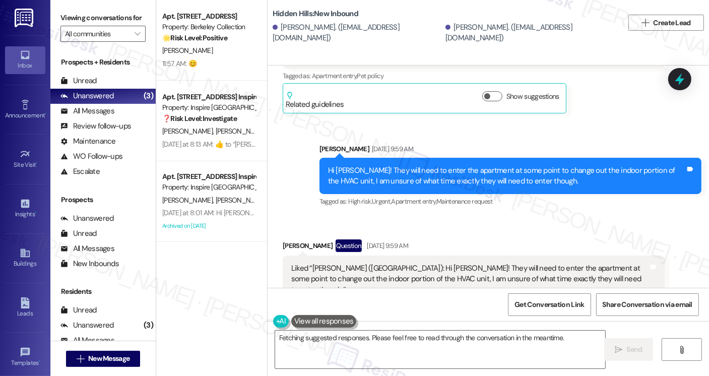
click at [417, 165] on div "Hi [PERSON_NAME]! They will need to enter the apartment at some point to change…" at bounding box center [506, 176] width 357 height 22
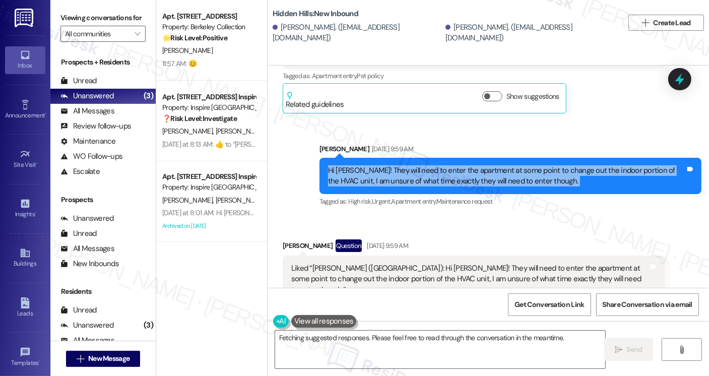
click at [417, 165] on div "Hi [PERSON_NAME]! They will need to enter the apartment at some point to change…" at bounding box center [506, 176] width 357 height 22
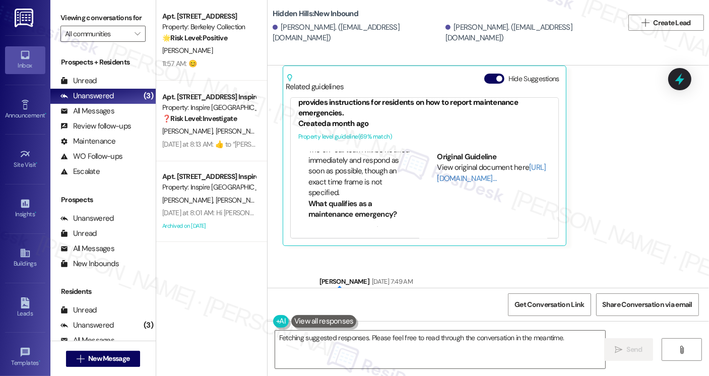
scroll to position [9319, 0]
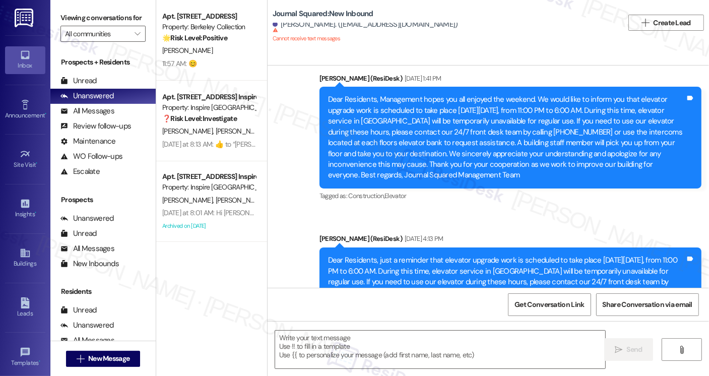
type textarea "Fetching suggested responses. Please feel free to read through the conversation…"
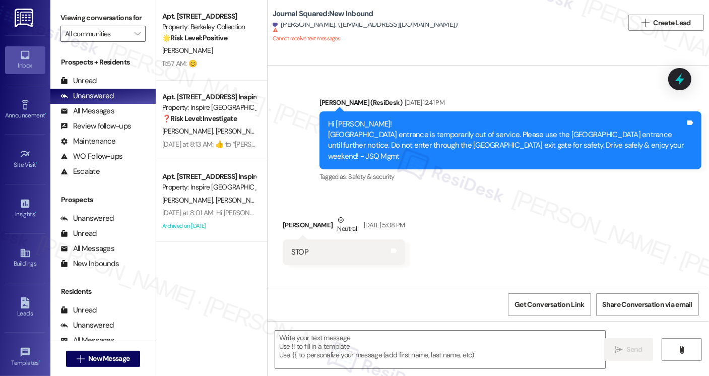
scroll to position [5140, 0]
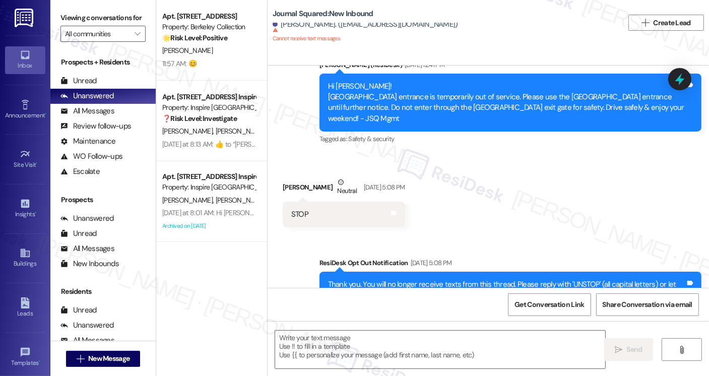
click at [405, 279] on div "Thank you. You will no longer receive texts from this thread. Please reply with…" at bounding box center [506, 290] width 357 height 22
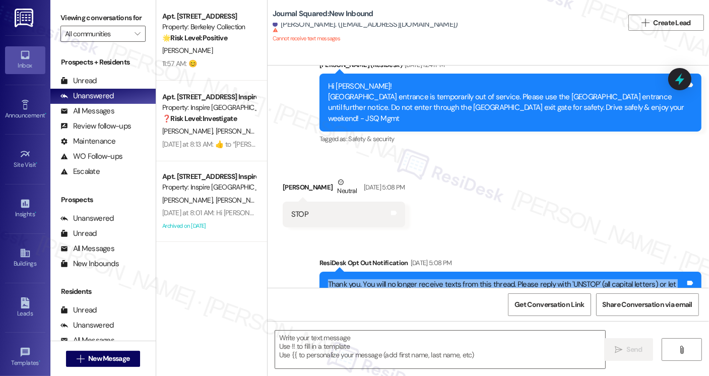
click at [405, 279] on div "Thank you. You will no longer receive texts from this thread. Please reply with…" at bounding box center [506, 290] width 357 height 22
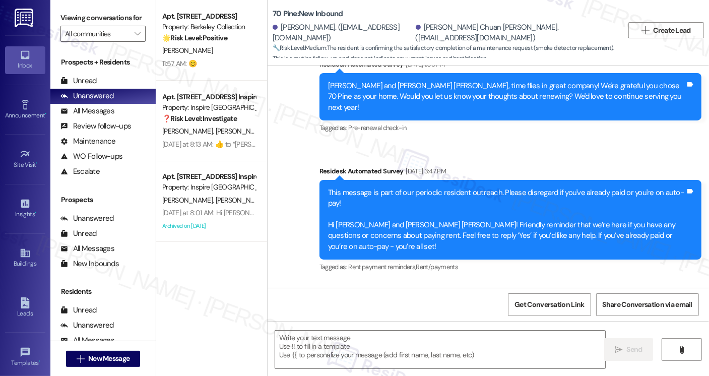
type textarea "Fetching suggested responses. Please feel free to read through the conversation…"
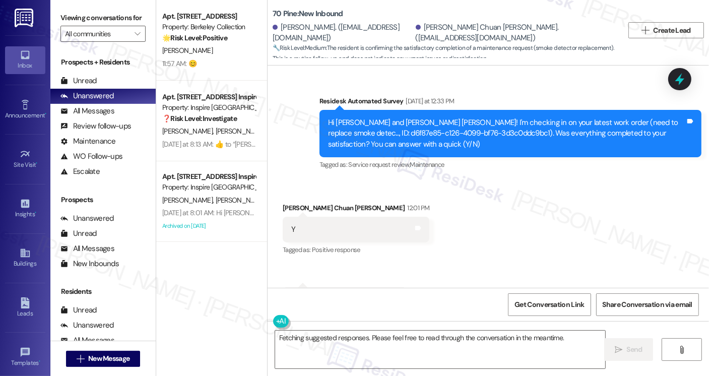
scroll to position [6987, 0]
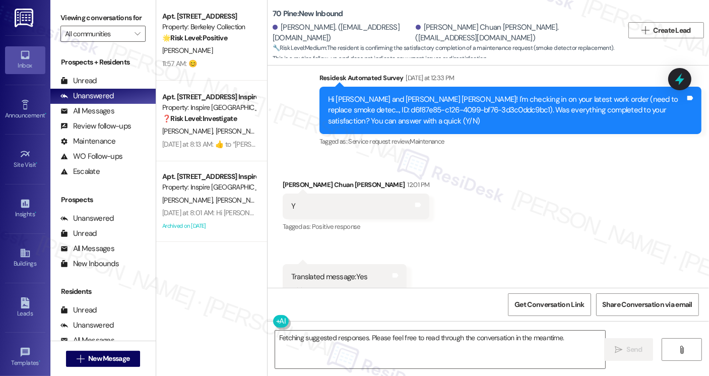
click at [391, 368] on div "Hi Peter! I'm glad to hear that the latest work order was completed to your sat…" at bounding box center [506, 379] width 357 height 22
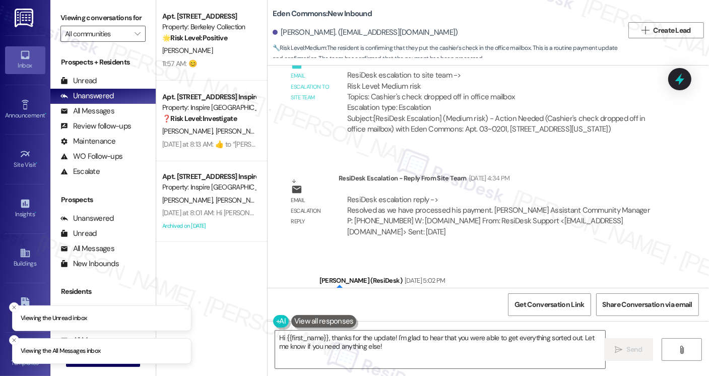
scroll to position [16945, 0]
click at [396, 296] on div "Hi [PERSON_NAME], quick update! Our team has confirmed that your payment has be…" at bounding box center [506, 307] width 357 height 22
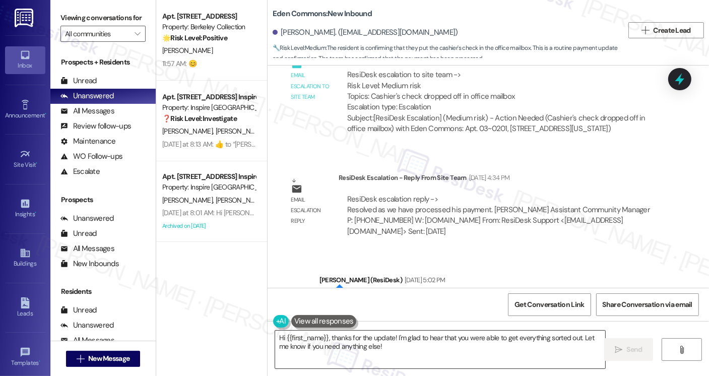
click at [348, 342] on textarea "Hi {{first_name}}, thanks for the update! I'm glad to hear that you were able t…" at bounding box center [440, 350] width 330 height 38
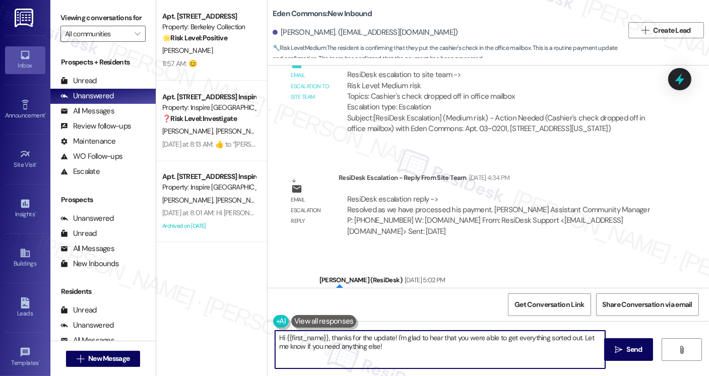
click at [348, 342] on textarea "Hi {{first_name}}, thanks for the update! I'm glad to hear that you were able t…" at bounding box center [440, 350] width 330 height 38
click at [386, 343] on textarea "Hi {{first_name}}, thanks for the update! I'm glad to hear that you were able t…" at bounding box center [440, 350] width 330 height 38
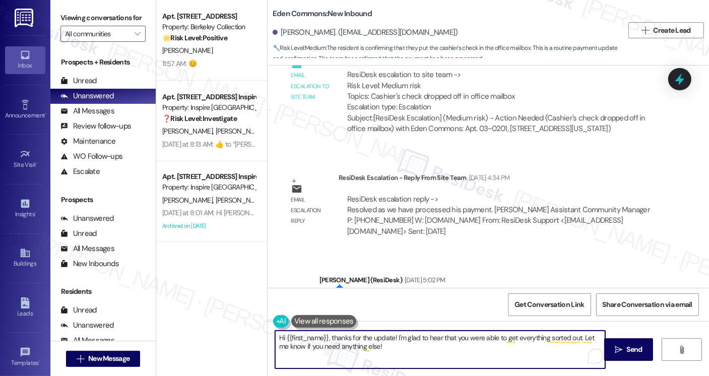
click at [392, 341] on textarea "Hi {{first_name}}, thanks for the update! I'm glad to hear that you were able t…" at bounding box center [440, 350] width 330 height 38
click at [385, 341] on textarea "Hi {{first_name}}, thanks for the update! I'm glad to hear that you were able t…" at bounding box center [440, 350] width 330 height 38
drag, startPoint x: 328, startPoint y: 338, endPoint x: 242, endPoint y: 323, distance: 87.0
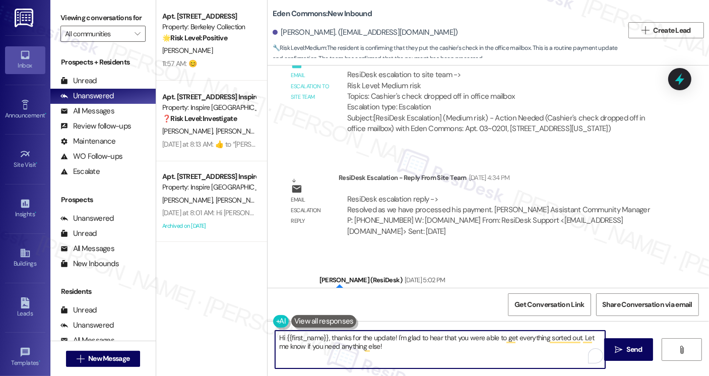
click at [242, 323] on div "Apt. 207, 1 Sterling University Avenue Property: Berkeley Collection 🌟 Risk Lev…" at bounding box center [432, 188] width 553 height 376
drag, startPoint x: 339, startPoint y: 351, endPoint x: 292, endPoint y: 337, distance: 48.6
click at [292, 337] on textarea "Thanks for the update! I'm glad to hear that you were able to get everything so…" at bounding box center [440, 350] width 330 height 38
click at [541, 337] on textarea "Thank you and if you have any questions or concerns, please feel free to reach …" at bounding box center [440, 350] width 330 height 38
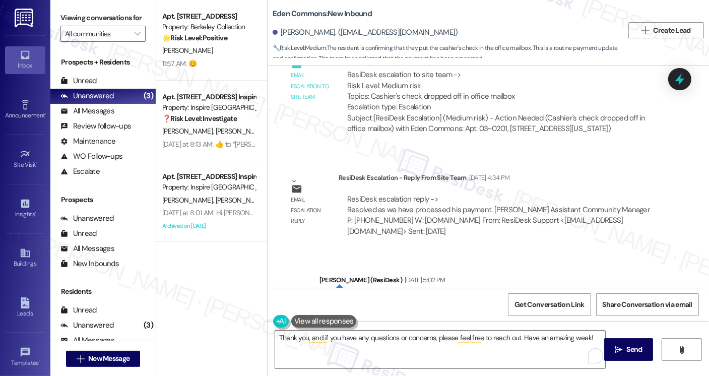
click at [283, 371] on div "Barry Edwards Aug 18, 2025 at 5:02 PM" at bounding box center [329, 378] width 93 height 14
copy div "Barry"
click at [303, 338] on textarea "Thank you, and if you have any questions or concerns, please feel free to reach…" at bounding box center [440, 350] width 330 height 38
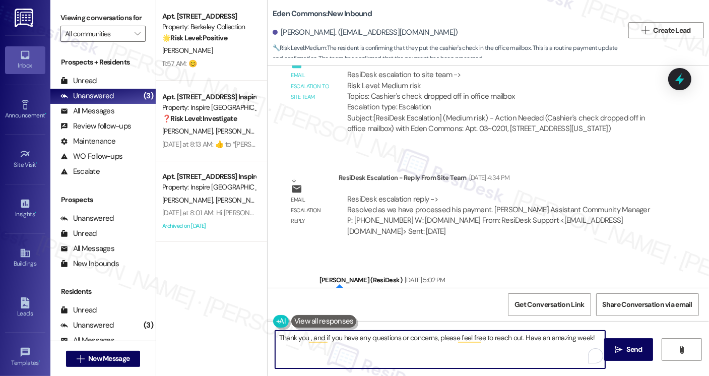
paste textarea "Barry"
click at [418, 337] on textarea "Thank you, Barry, and if you have any questions or concerns, please feel free t…" at bounding box center [440, 350] width 330 height 38
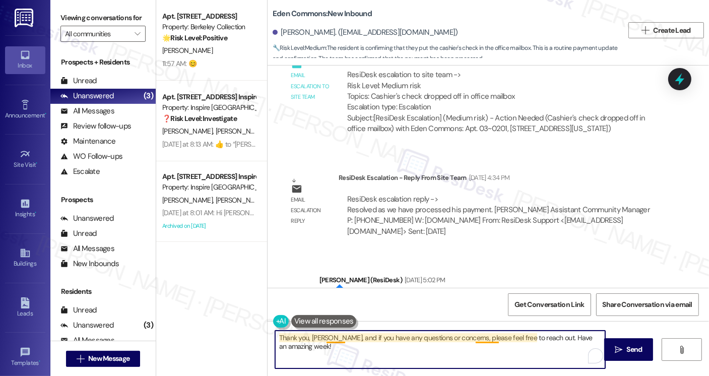
click at [495, 339] on textarea "Thank you, Barry, and if you have any questions or concerns, please feel free t…" at bounding box center [440, 350] width 330 height 38
click at [381, 346] on textarea "Thank you, Barry, and if you have any questions or concerns, please feel free t…" at bounding box center [440, 350] width 330 height 38
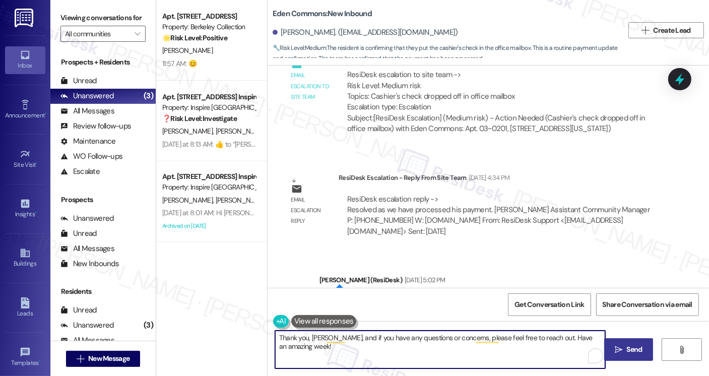
type textarea "Thank you, Barry, and if you have any questions or concerns, please feel free t…"
click at [619, 346] on icon "" at bounding box center [619, 350] width 8 height 8
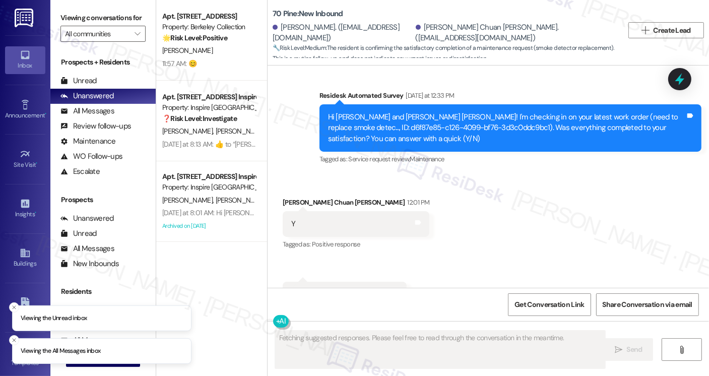
scroll to position [6987, 0]
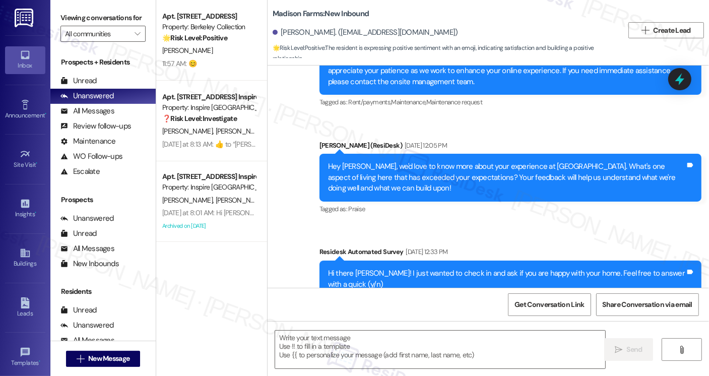
type textarea "Fetching suggested responses. Please feel free to read through the conversation…"
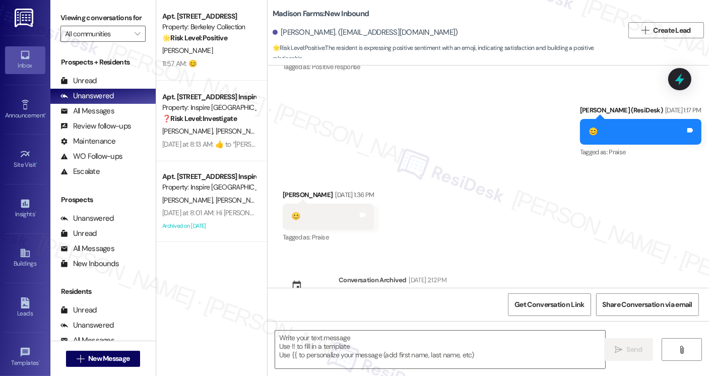
scroll to position [1714, 0]
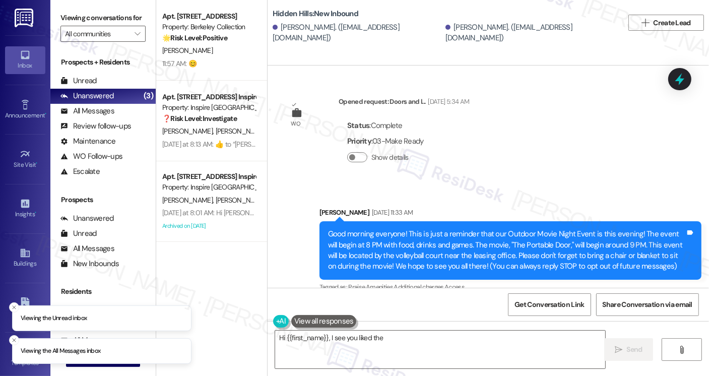
scroll to position [17180, 0]
